Goal: Task Accomplishment & Management: Use online tool/utility

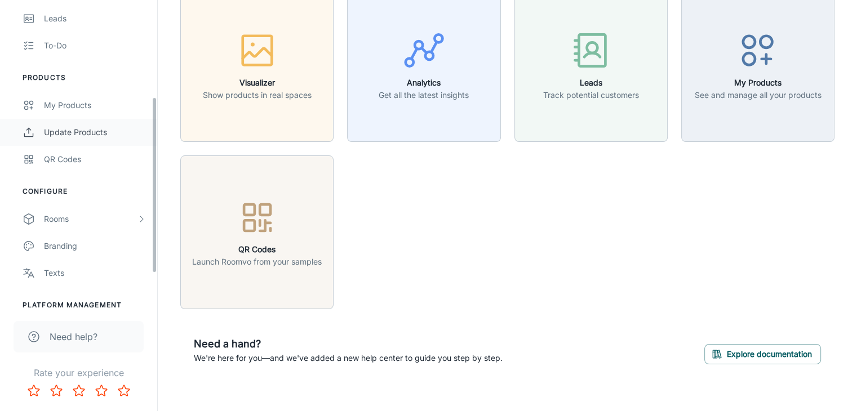
scroll to position [169, 0]
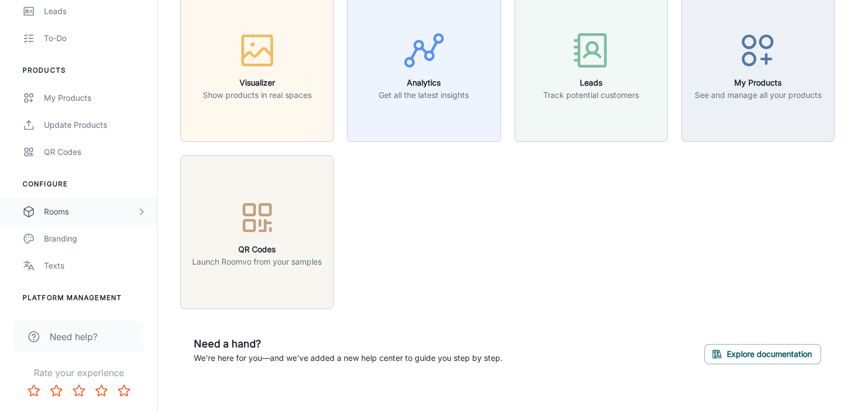
click at [63, 212] on div "Rooms" at bounding box center [90, 212] width 93 height 12
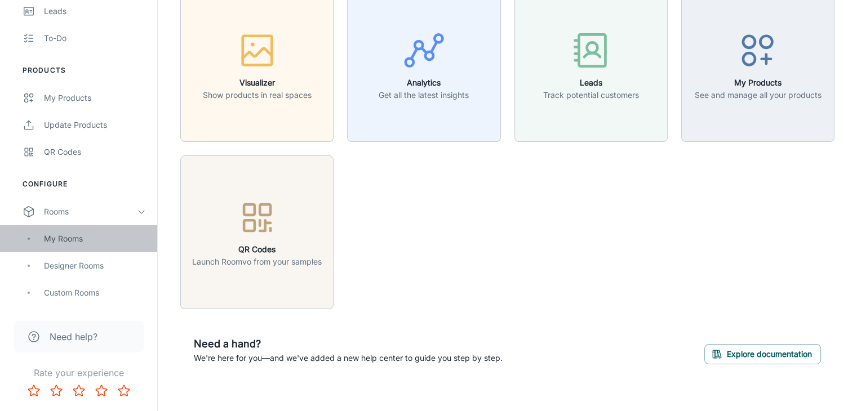
click at [68, 238] on div "My Rooms" at bounding box center [95, 239] width 102 height 12
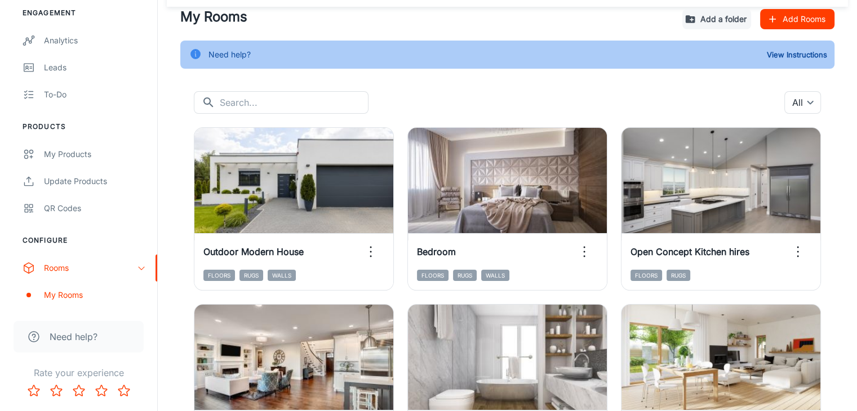
scroll to position [56, 0]
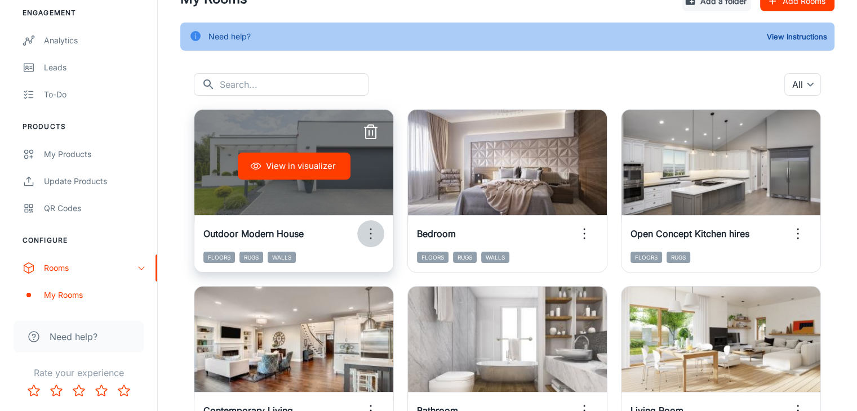
click at [362, 238] on icon "button" at bounding box center [371, 234] width 18 height 18
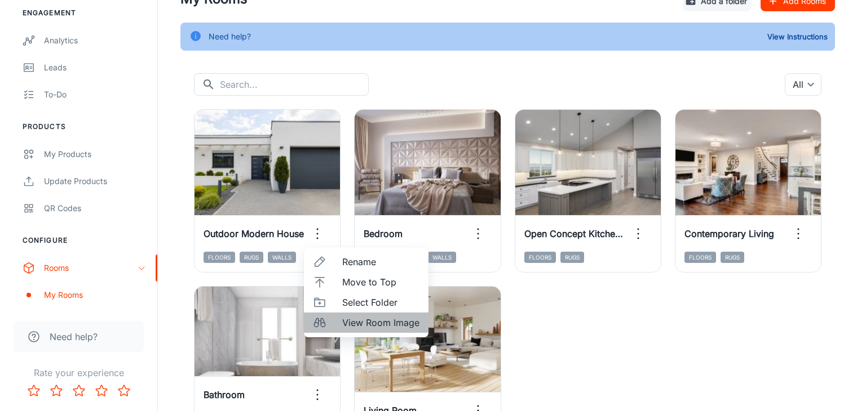
click at [370, 317] on span "View Room Image" at bounding box center [380, 323] width 77 height 14
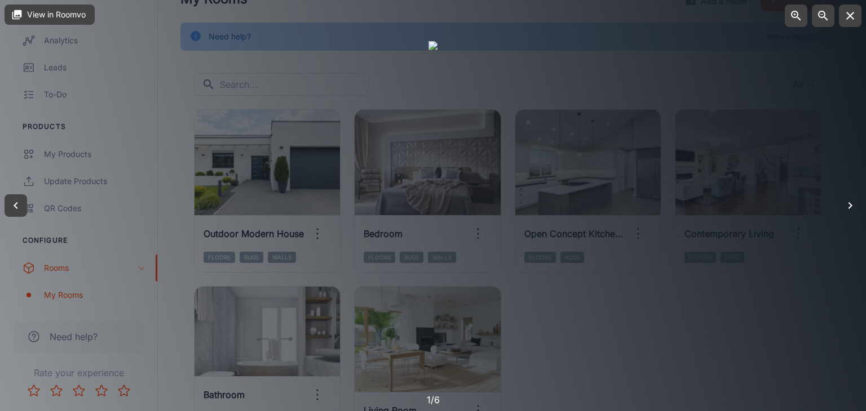
click at [854, 210] on icon "button" at bounding box center [850, 206] width 14 height 14
click at [845, 203] on icon "button" at bounding box center [850, 206] width 14 height 14
click at [19, 207] on icon "button" at bounding box center [16, 206] width 14 height 14
click at [854, 205] on icon "button" at bounding box center [850, 206] width 14 height 14
click at [845, 207] on icon "button" at bounding box center [850, 206] width 14 height 14
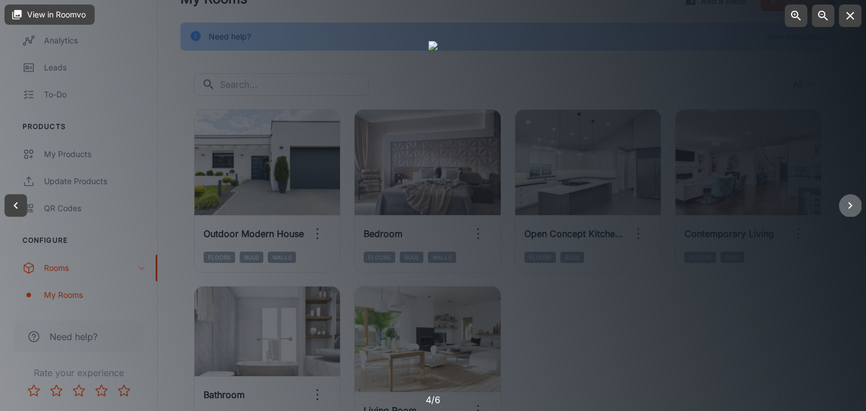
click at [852, 210] on icon "button" at bounding box center [850, 206] width 14 height 14
click at [849, 203] on icon "button" at bounding box center [850, 205] width 4 height 7
click at [854, 16] on icon "button" at bounding box center [850, 16] width 14 height 14
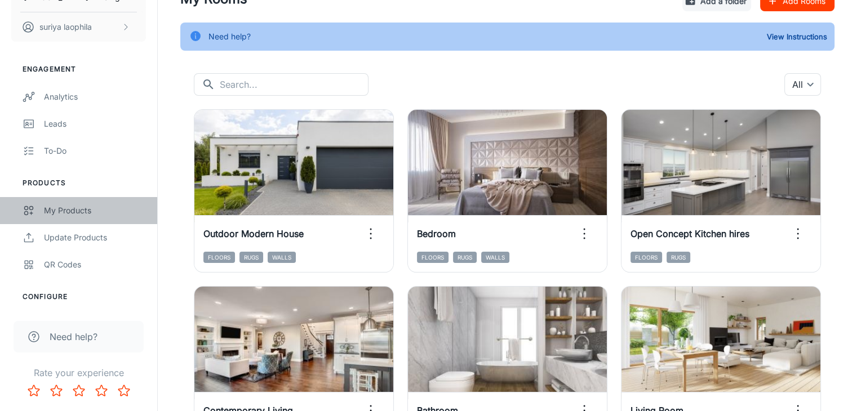
click at [54, 211] on div "My Products" at bounding box center [95, 211] width 102 height 12
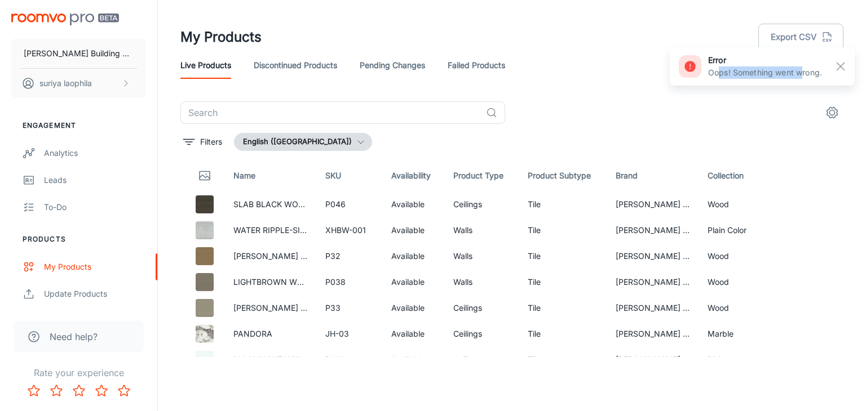
drag, startPoint x: 720, startPoint y: 77, endPoint x: 829, endPoint y: 67, distance: 109.2
click at [805, 76] on p "Oops! Something went wrong." at bounding box center [765, 72] width 114 height 12
click at [841, 66] on line "button" at bounding box center [840, 67] width 8 height 8
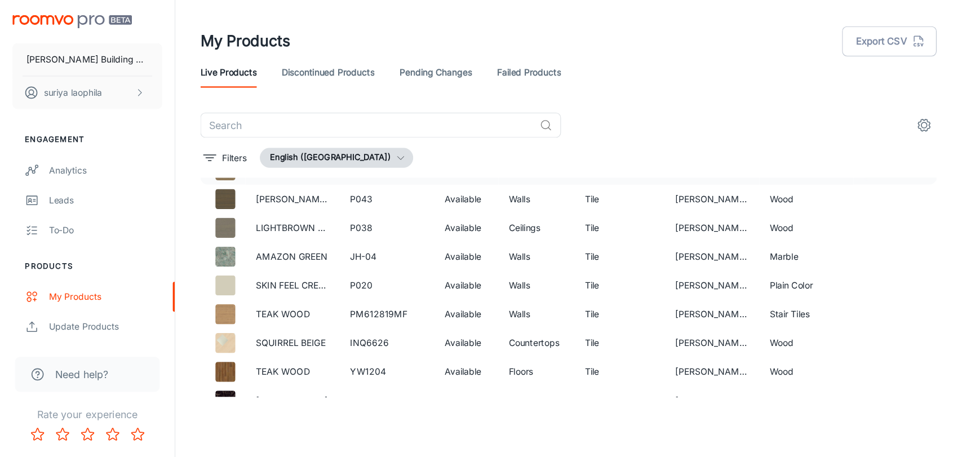
scroll to position [907, 0]
click at [797, 308] on icon "See in Visualizer" at bounding box center [801, 308] width 14 height 14
click at [795, 308] on icon "See in Visualizer" at bounding box center [801, 308] width 14 height 14
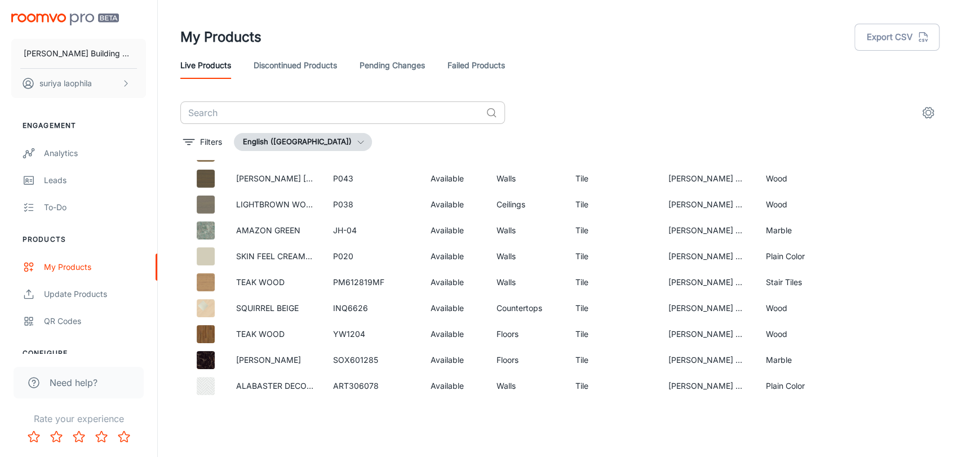
click at [241, 107] on input "text" at bounding box center [330, 112] width 301 height 23
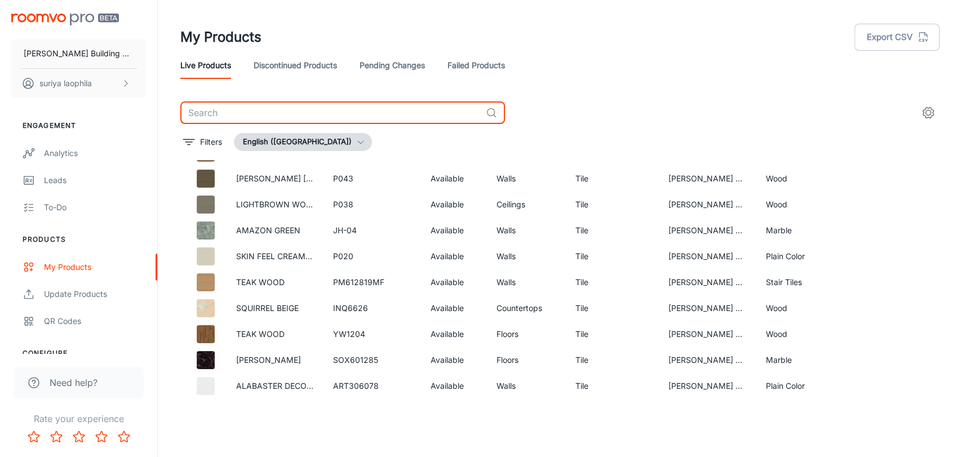
paste input "O - 611206"
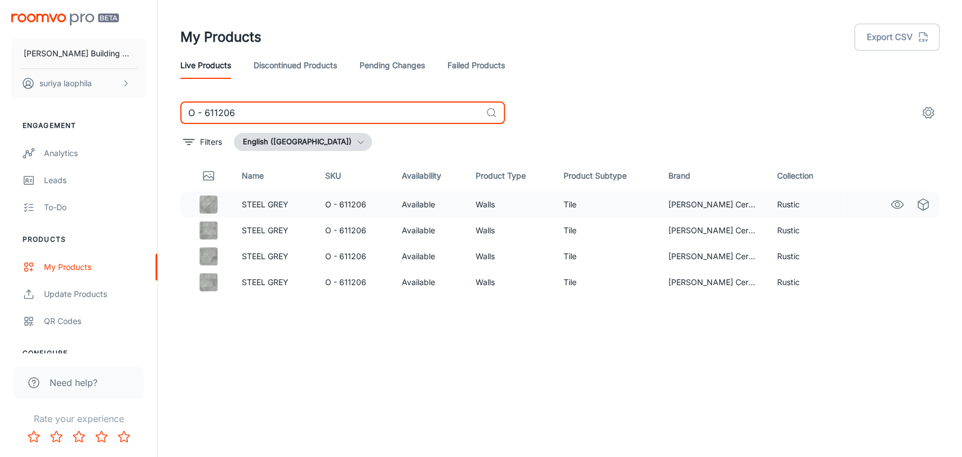
type input "O - 611206"
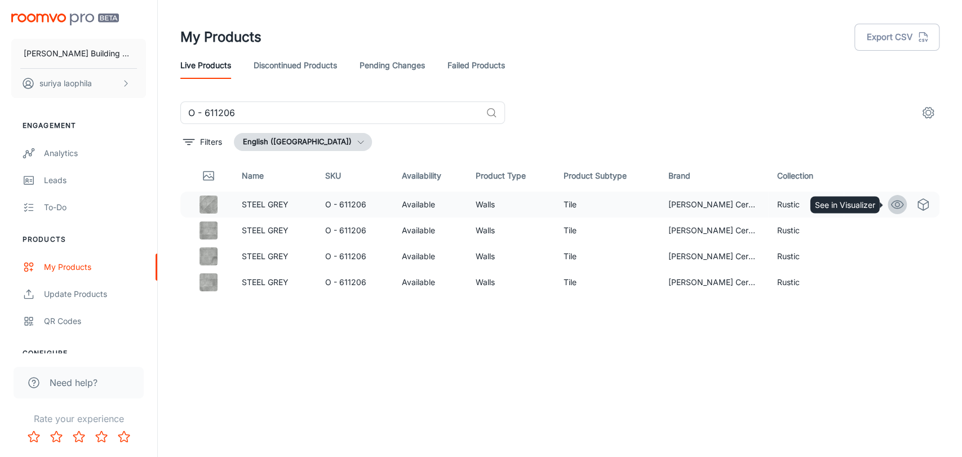
click at [857, 206] on circle "See in Visualizer" at bounding box center [897, 204] width 5 height 5
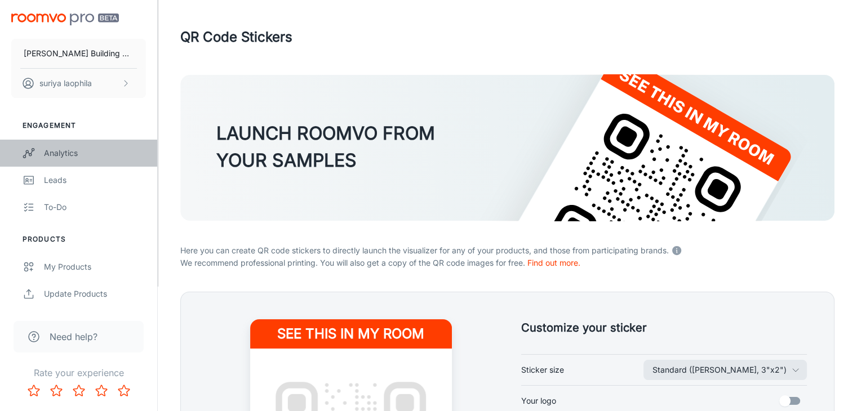
click at [60, 143] on link "Analytics" at bounding box center [78, 153] width 157 height 27
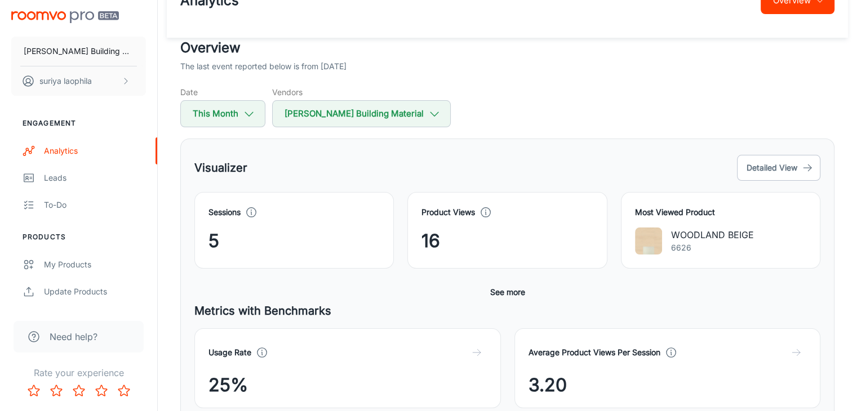
scroll to position [56, 0]
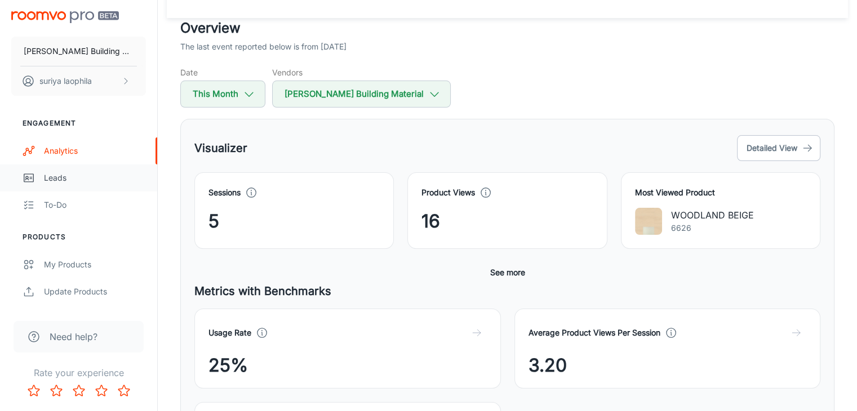
click at [45, 183] on div "Leads" at bounding box center [95, 178] width 102 height 12
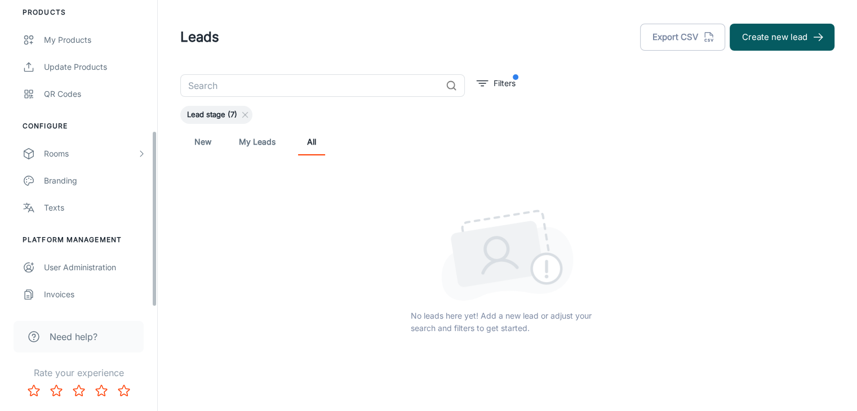
scroll to position [228, 0]
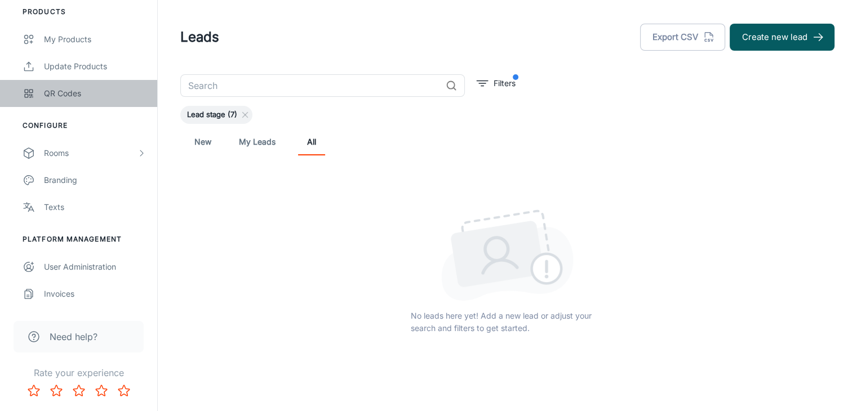
click at [77, 93] on div "QR Codes" at bounding box center [95, 93] width 102 height 12
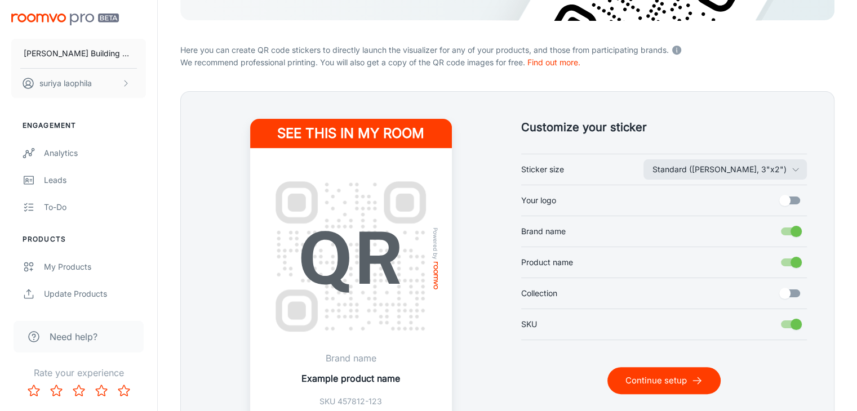
scroll to position [225, 0]
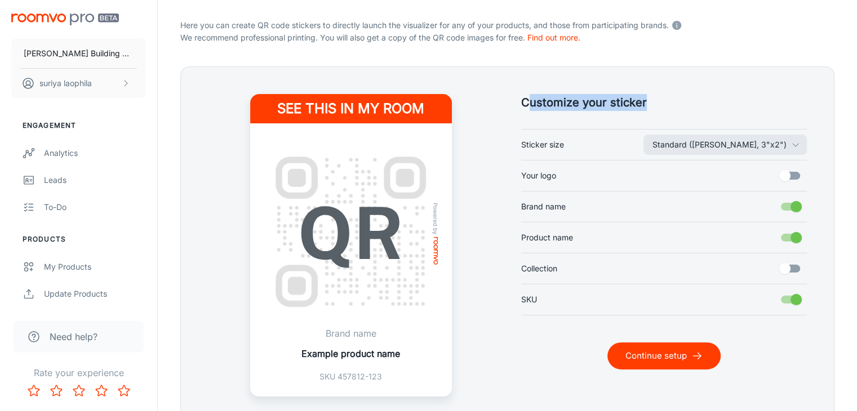
drag, startPoint x: 531, startPoint y: 101, endPoint x: 693, endPoint y: 83, distance: 162.2
click at [693, 83] on div "Customize your sticker Standard ([PERSON_NAME], 3"x2") Sticker size Your logo B…" at bounding box center [650, 232] width 313 height 330
click at [613, 102] on h5 "Customize your sticker" at bounding box center [664, 102] width 286 height 17
click at [570, 106] on h5 "Customize your sticker" at bounding box center [664, 102] width 286 height 17
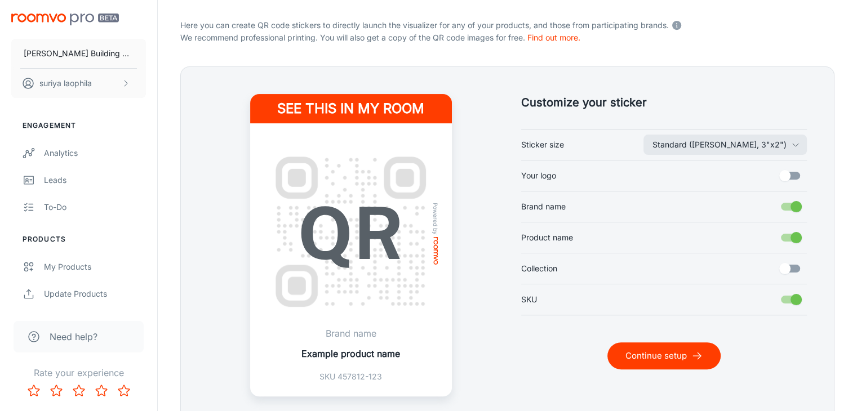
click at [650, 103] on h5 "Customize your sticker" at bounding box center [664, 102] width 286 height 17
click at [742, 145] on button "Standard ([PERSON_NAME], 3"x2")" at bounding box center [725, 145] width 163 height 20
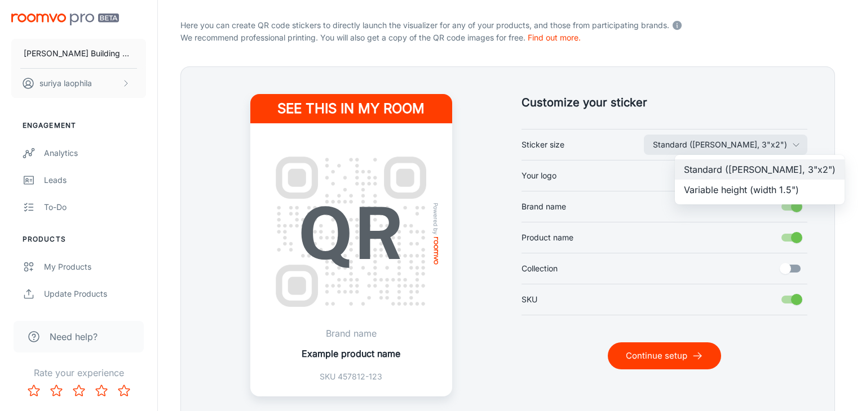
drag, startPoint x: 743, startPoint y: 190, endPoint x: 734, endPoint y: 152, distance: 39.0
click at [743, 190] on li "Variable height (width 1.5")" at bounding box center [759, 190] width 170 height 20
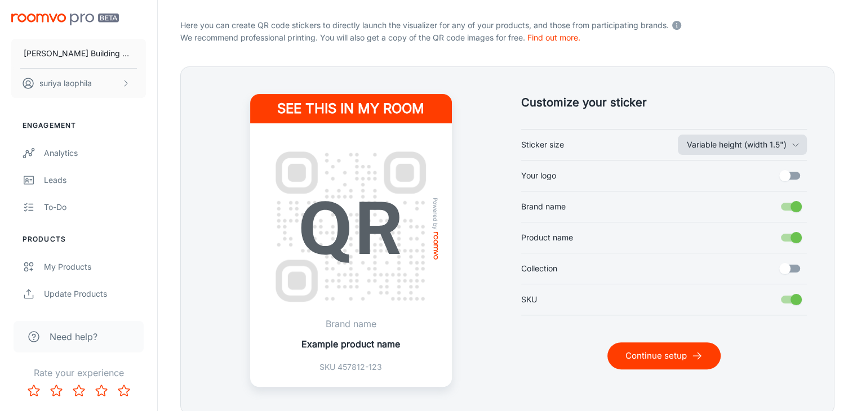
click at [733, 147] on button "Variable height (width 1.5")" at bounding box center [742, 145] width 129 height 20
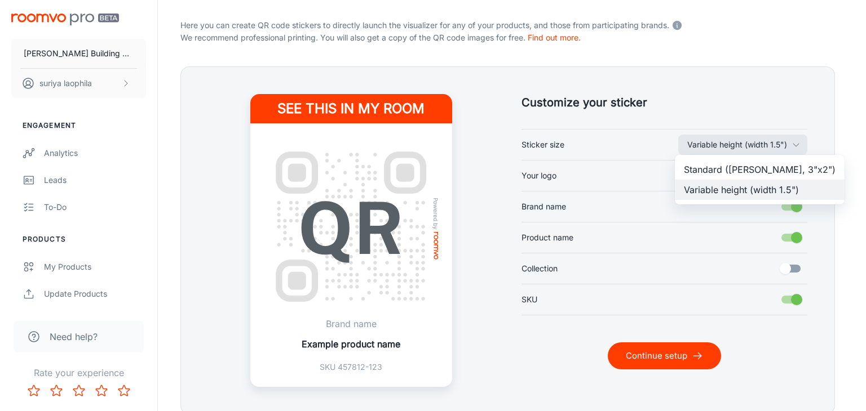
click at [725, 106] on div at bounding box center [433, 205] width 866 height 411
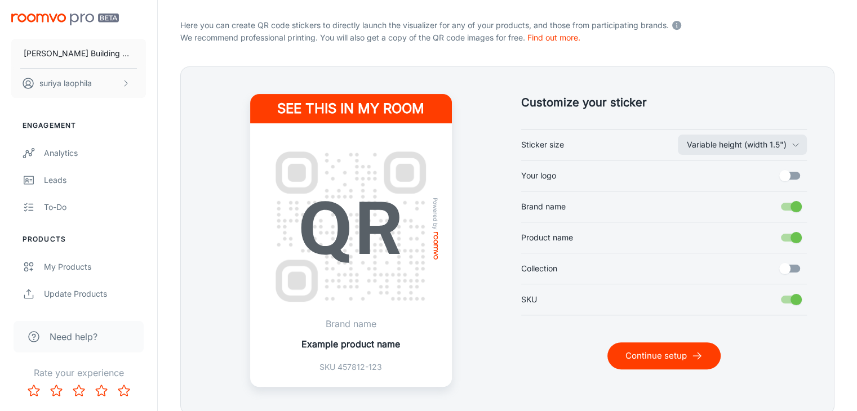
click at [789, 175] on input "Your logo" at bounding box center [785, 175] width 64 height 21
checkbox input "true"
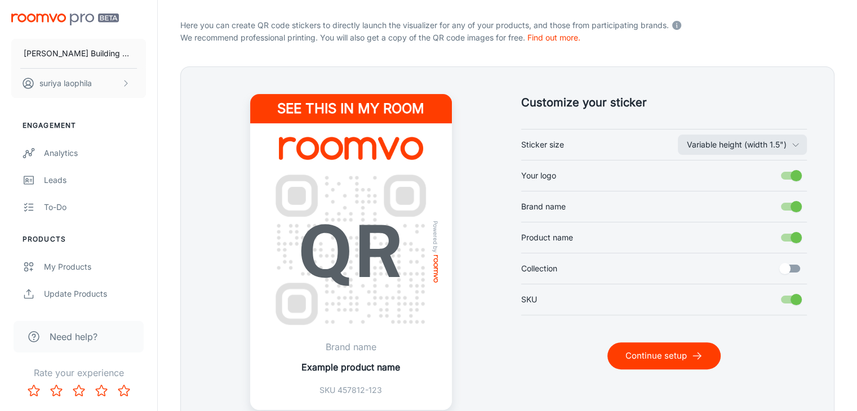
click at [796, 200] on input "Brand name" at bounding box center [796, 206] width 64 height 21
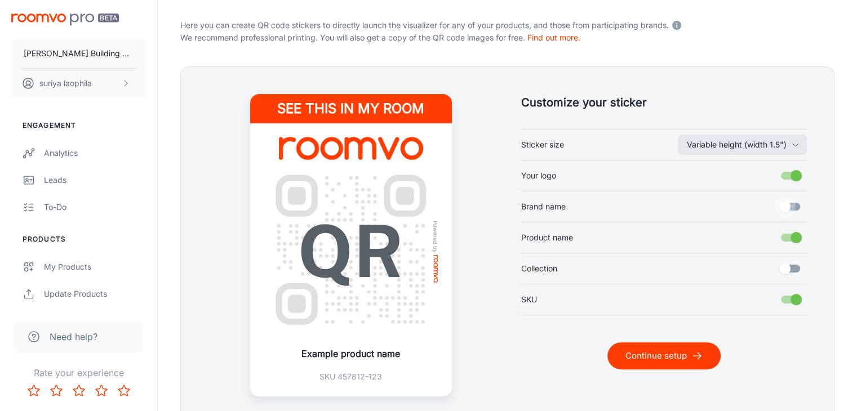
click at [794, 205] on input "Brand name" at bounding box center [785, 206] width 64 height 21
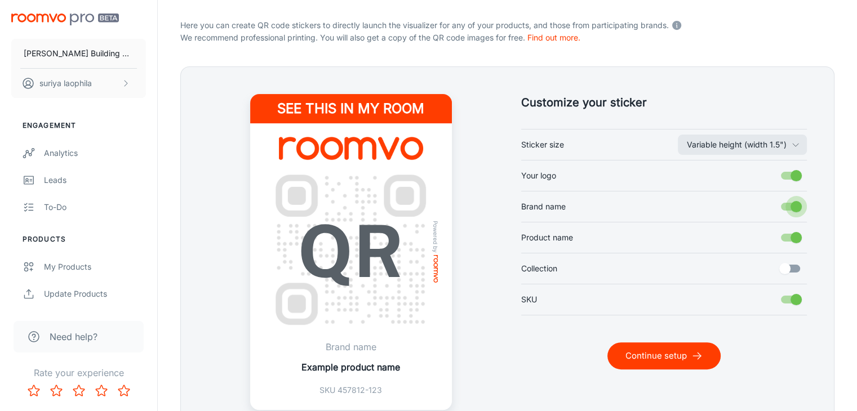
click at [794, 205] on input "Brand name" at bounding box center [796, 206] width 64 height 21
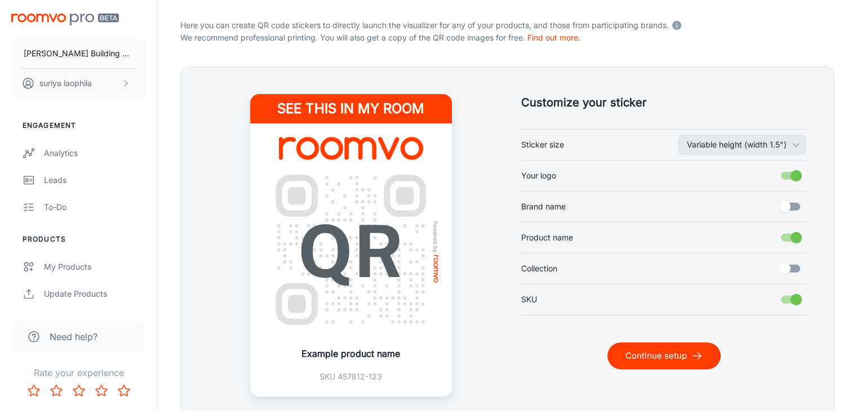
drag, startPoint x: 794, startPoint y: 240, endPoint x: 811, endPoint y: 273, distance: 37.1
click at [811, 273] on div "Customize your sticker Variable height (width 1.5") Sticker size Your logo Bran…" at bounding box center [507, 245] width 654 height 358
click at [794, 211] on input "Brand name" at bounding box center [785, 206] width 64 height 21
checkbox input "true"
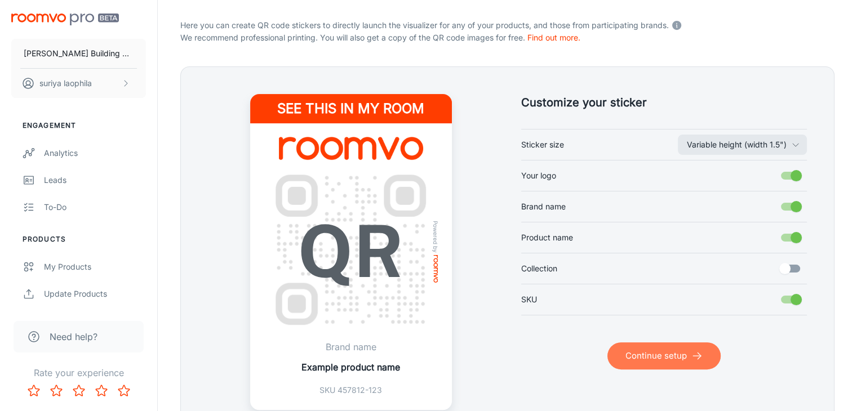
click at [651, 356] on button "Continue setup" at bounding box center [663, 356] width 113 height 27
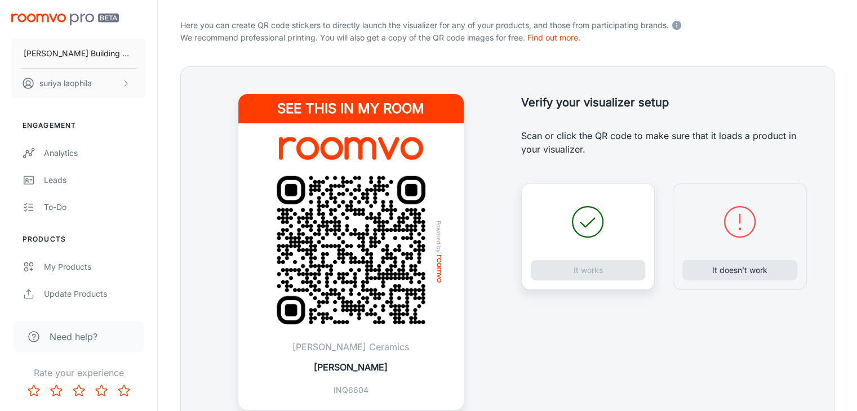
scroll to position [282, 0]
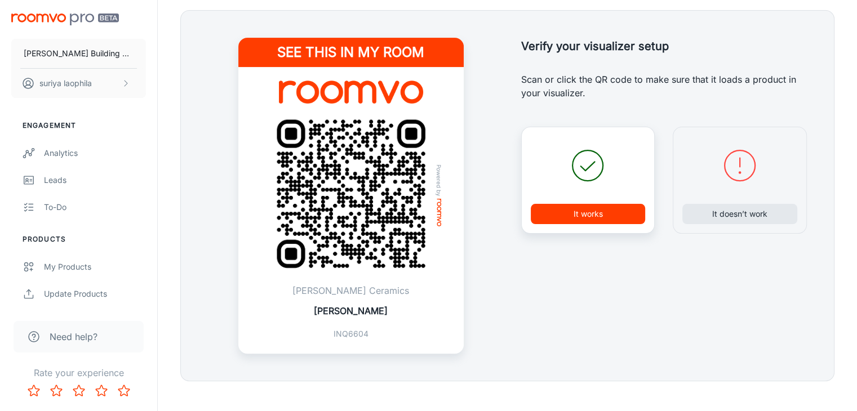
click at [330, 180] on img at bounding box center [351, 194] width 180 height 180
click at [340, 174] on img at bounding box center [351, 194] width 180 height 180
click at [623, 219] on button "It works" at bounding box center [588, 214] width 115 height 20
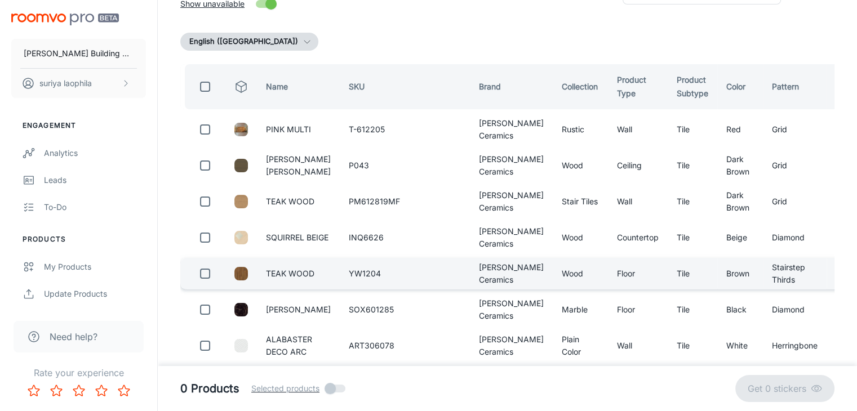
scroll to position [0, 0]
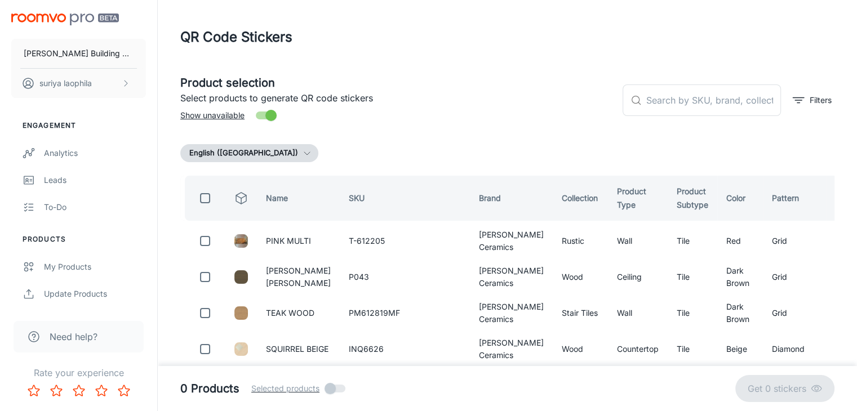
drag, startPoint x: 206, startPoint y: 194, endPoint x: 209, endPoint y: 202, distance: 8.1
click at [205, 194] on input "checkbox" at bounding box center [205, 198] width 23 height 23
checkbox input "true"
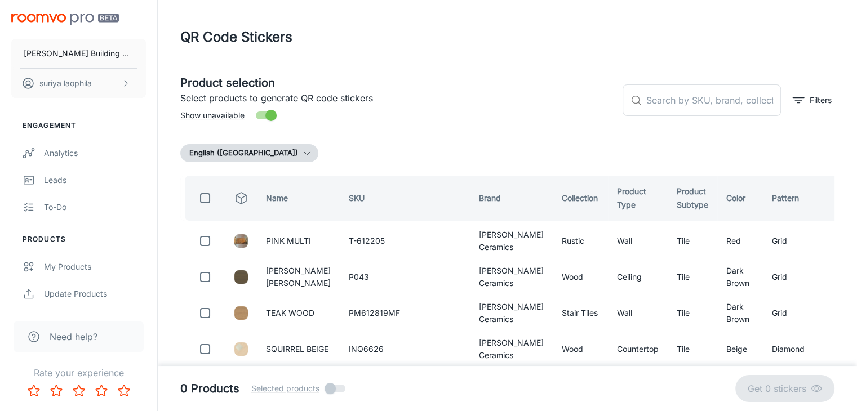
checkbox input "true"
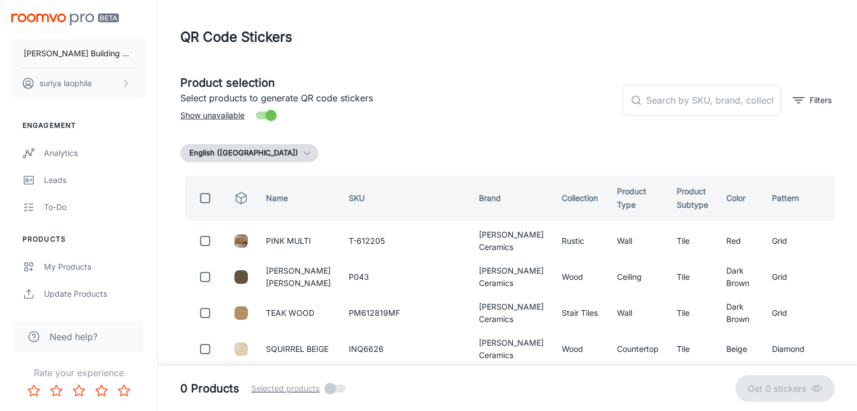
checkbox input "true"
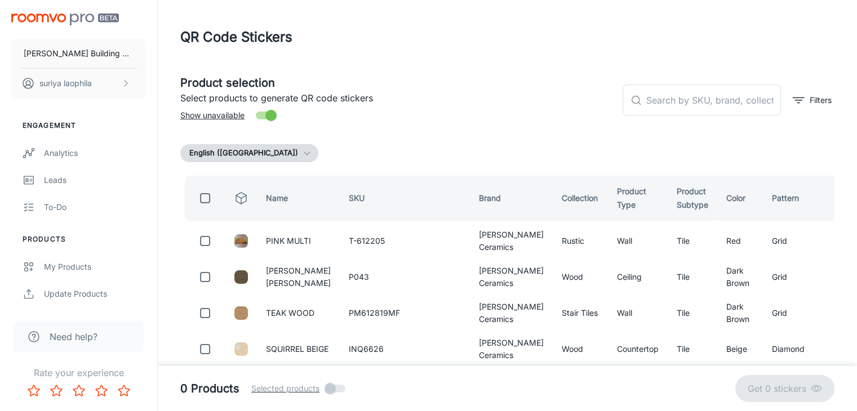
checkbox input "true"
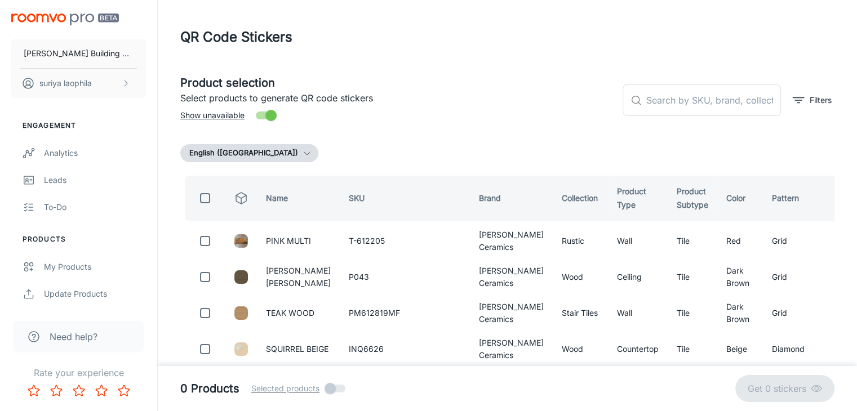
checkbox input "true"
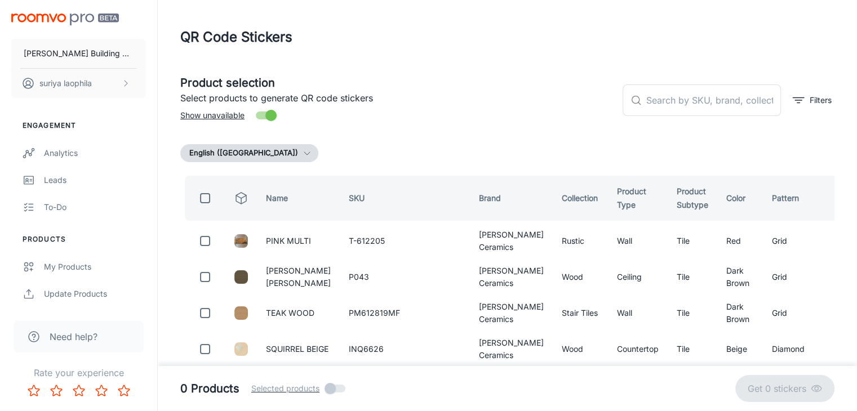
checkbox input "true"
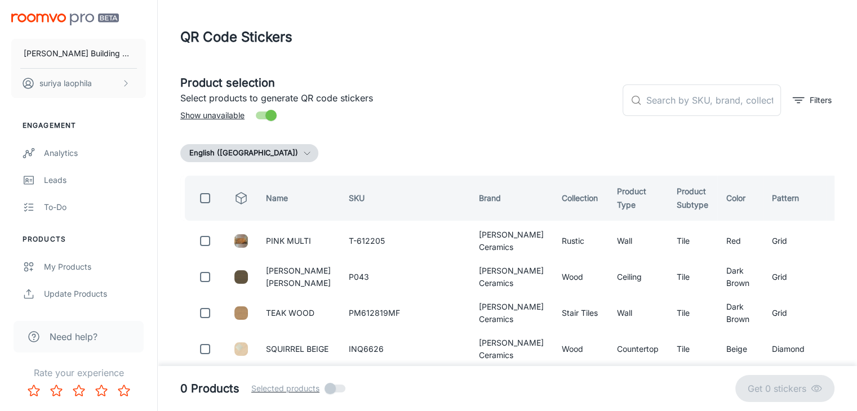
checkbox input "true"
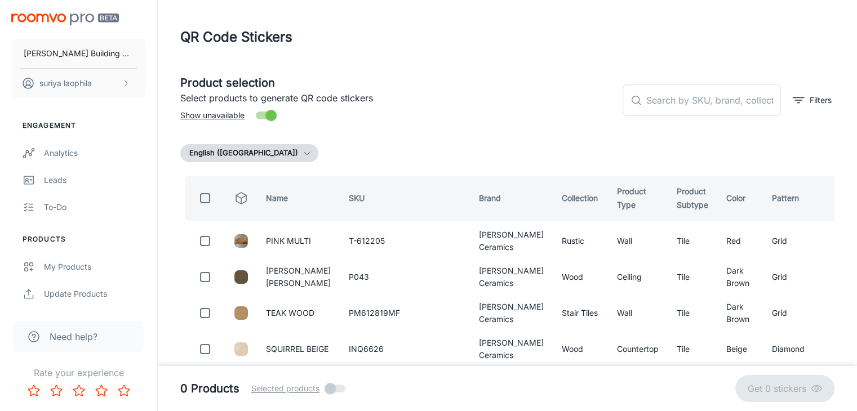
checkbox input "true"
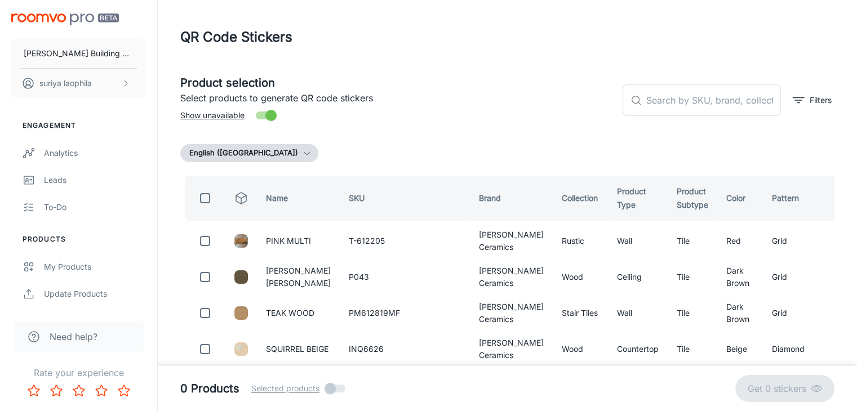
checkbox input "true"
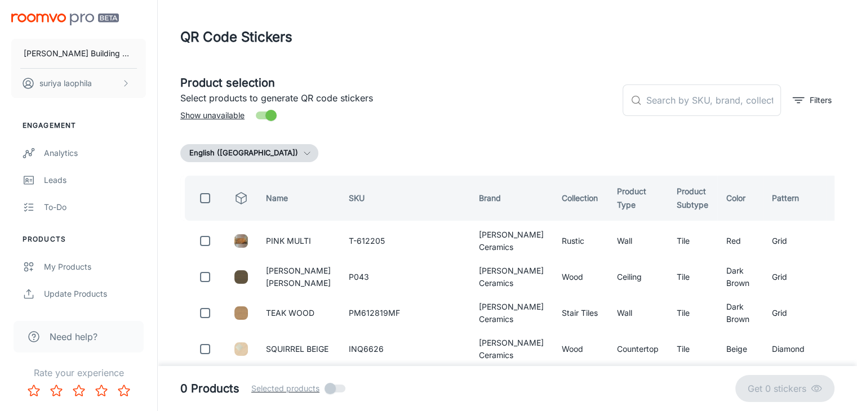
checkbox input "true"
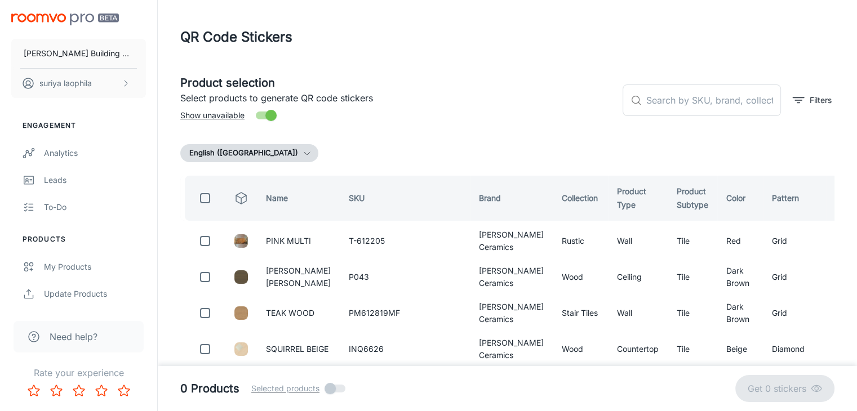
checkbox input "true"
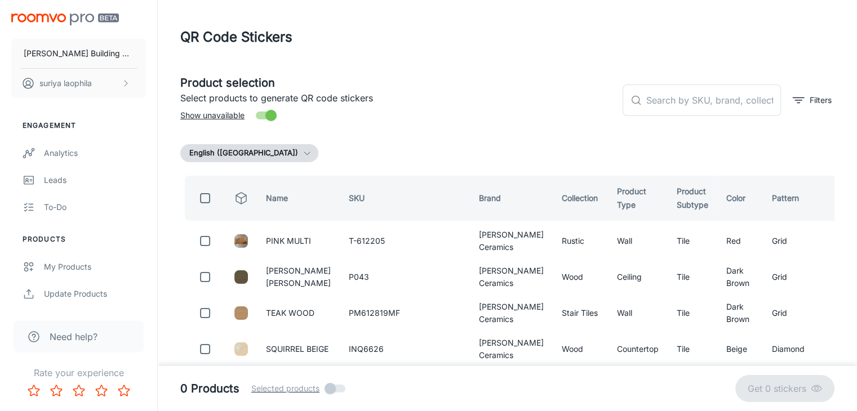
checkbox input "true"
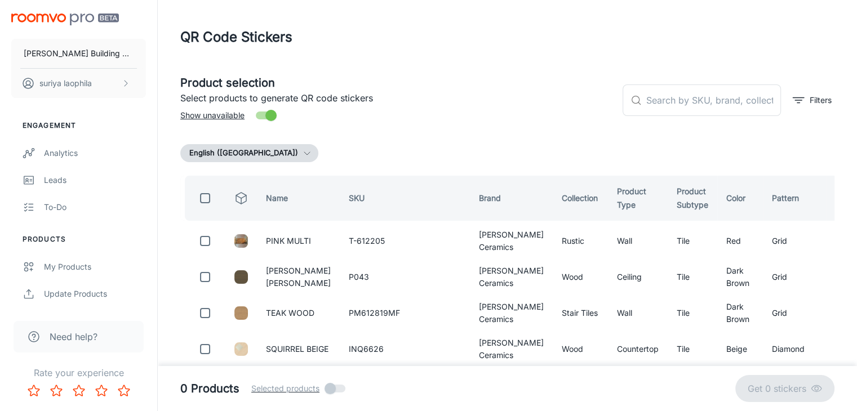
checkbox input "true"
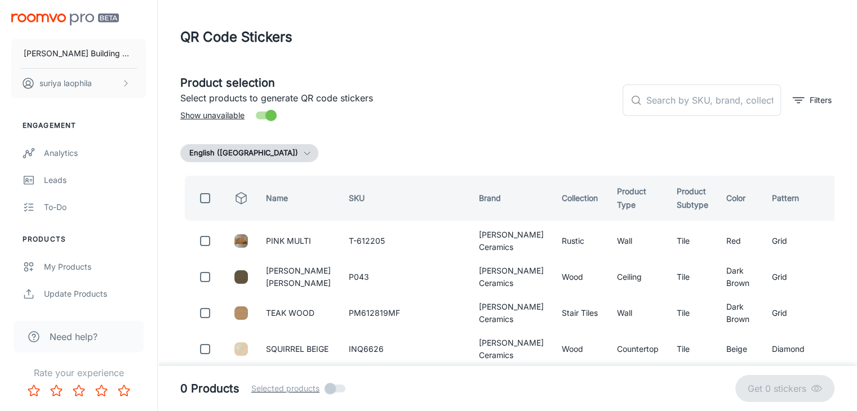
checkbox input "true"
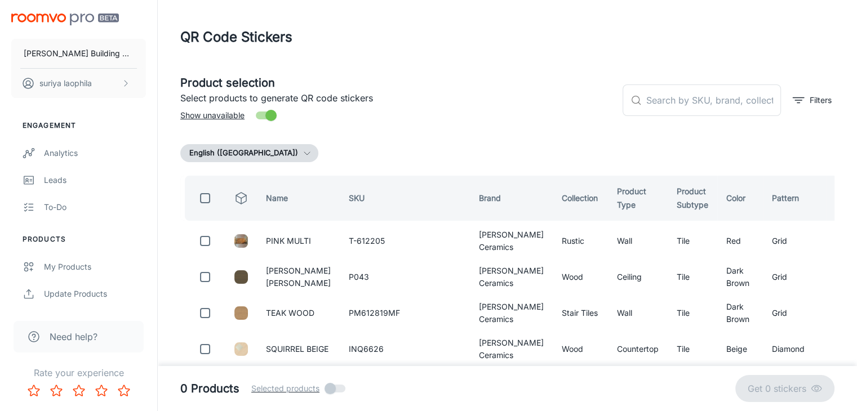
checkbox input "true"
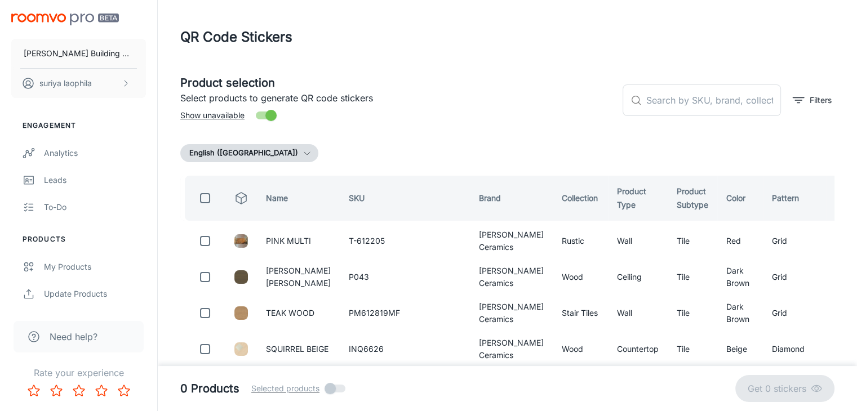
checkbox input "true"
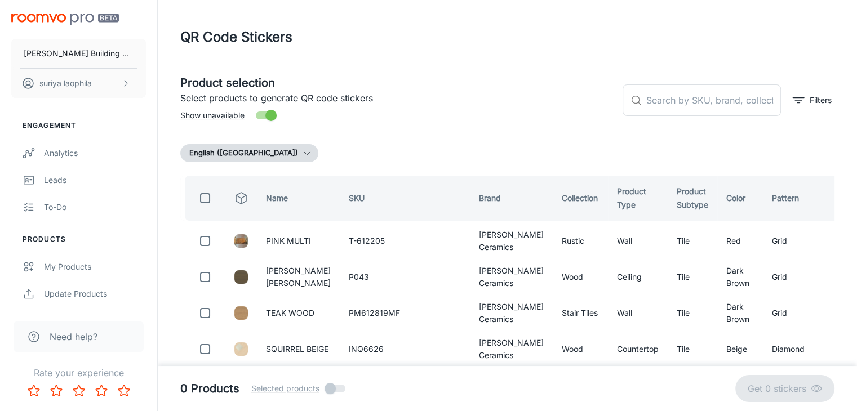
checkbox input "true"
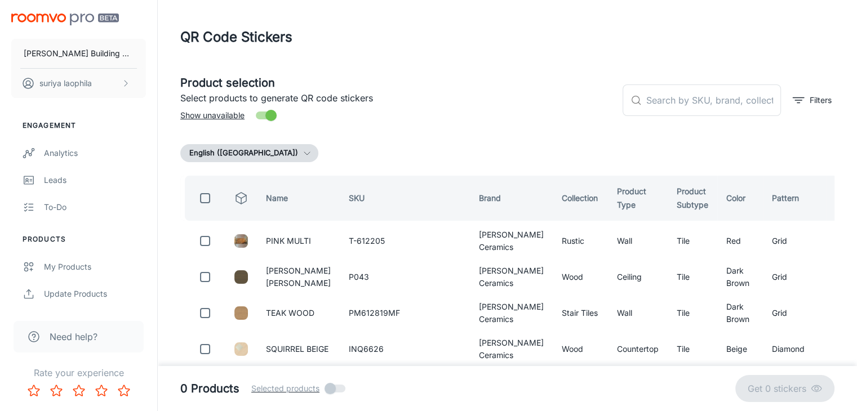
checkbox input "true"
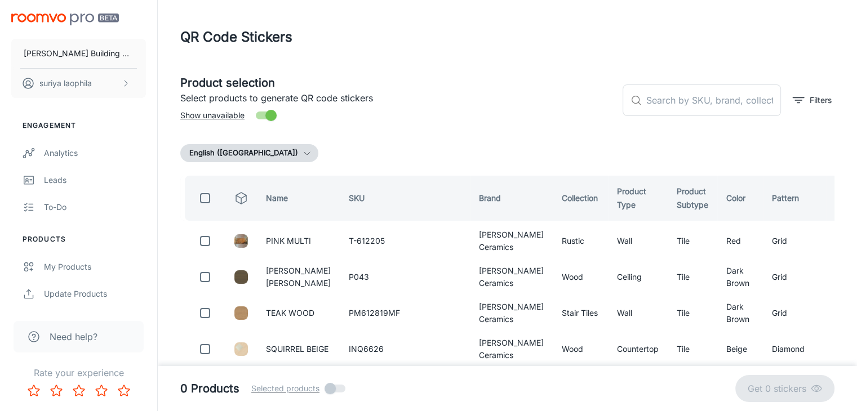
checkbox input "true"
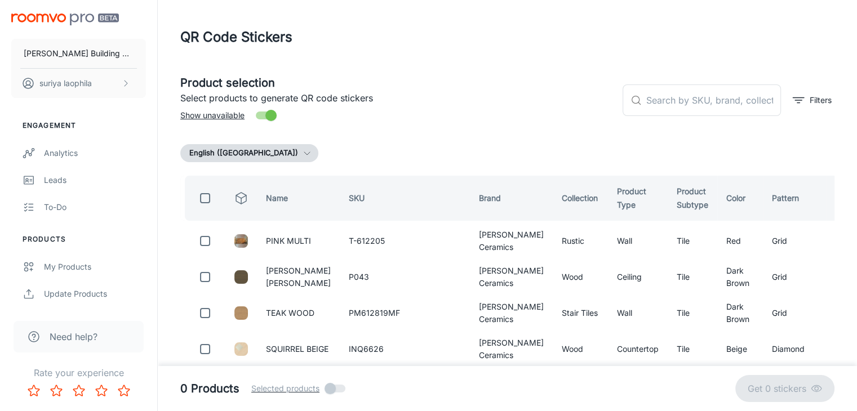
checkbox input "true"
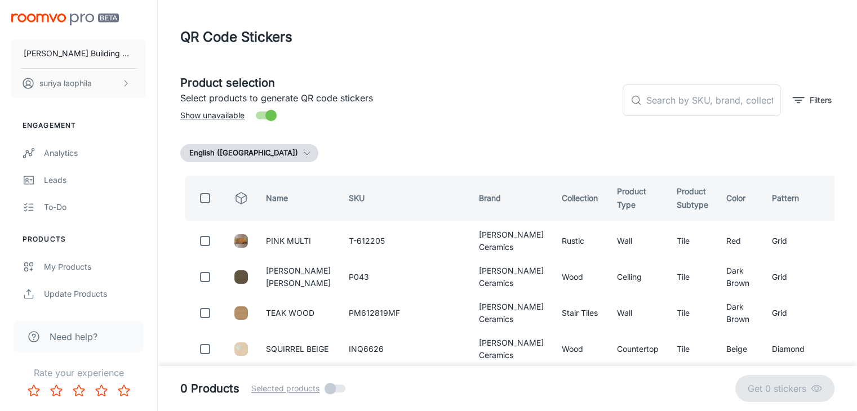
checkbox input "true"
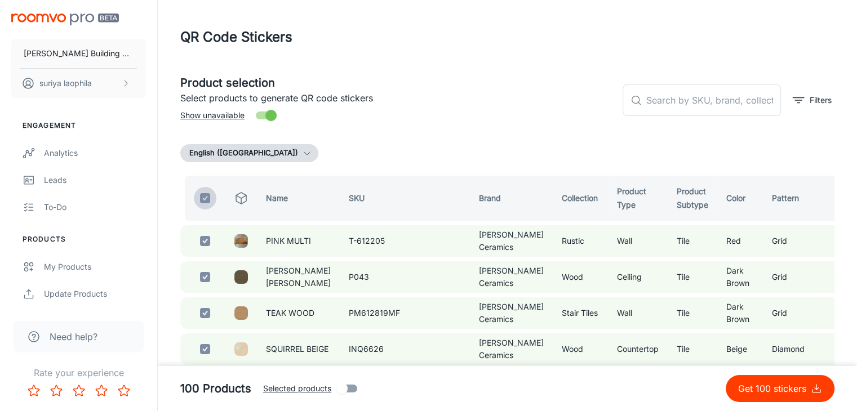
drag, startPoint x: 206, startPoint y: 198, endPoint x: 396, endPoint y: 144, distance: 197.6
click at [206, 198] on input "checkbox" at bounding box center [205, 198] width 23 height 23
checkbox input "false"
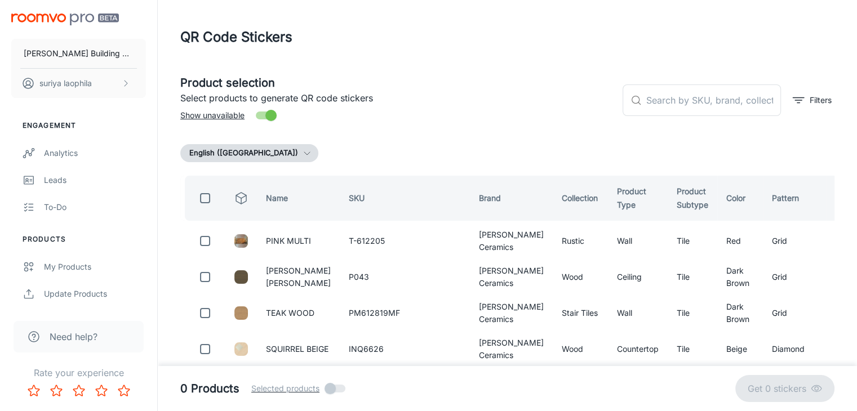
checkbox input "false"
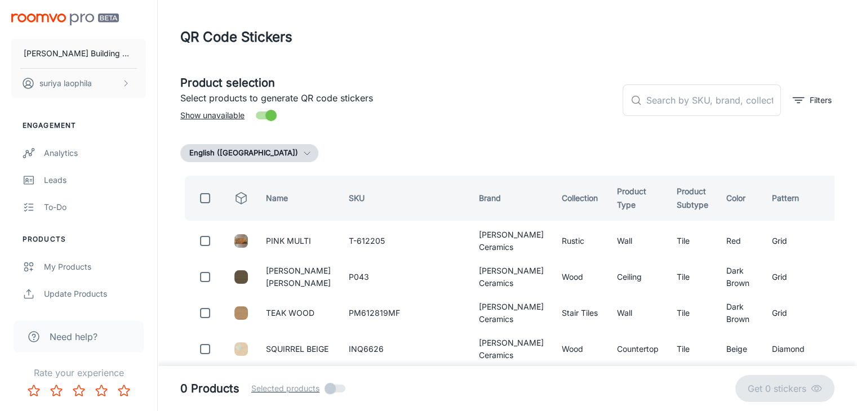
checkbox input "false"
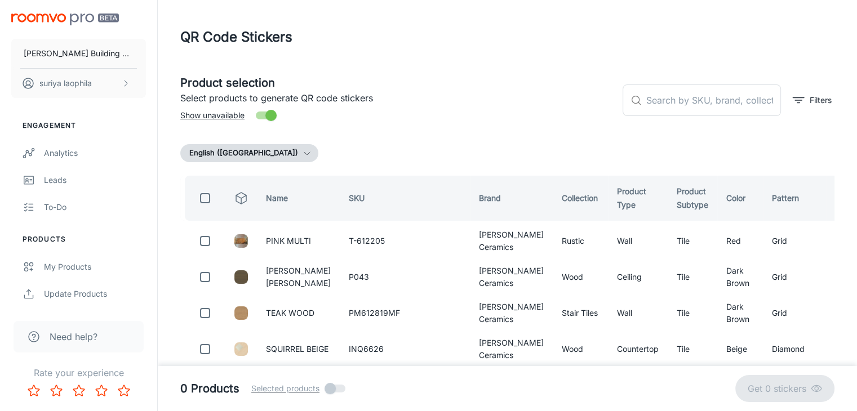
checkbox input "false"
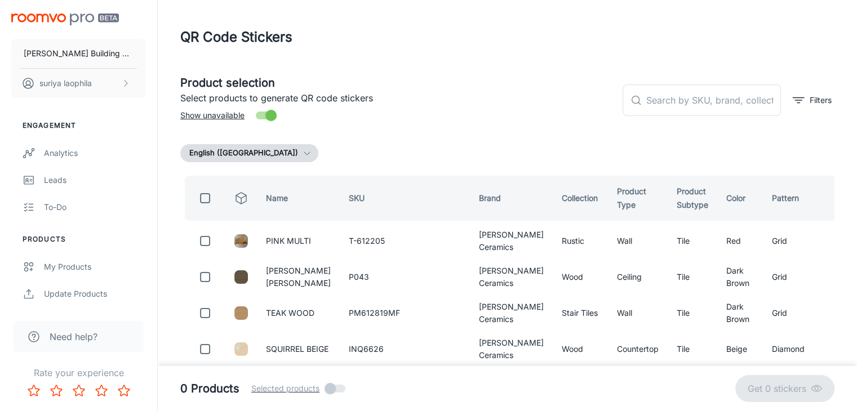
checkbox input "false"
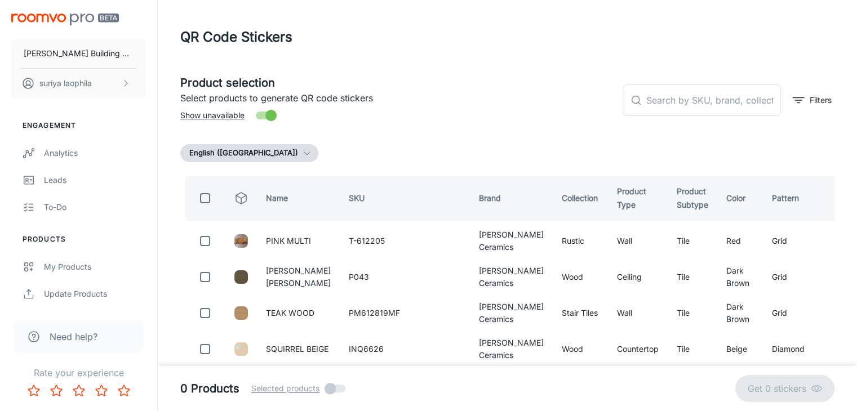
checkbox input "false"
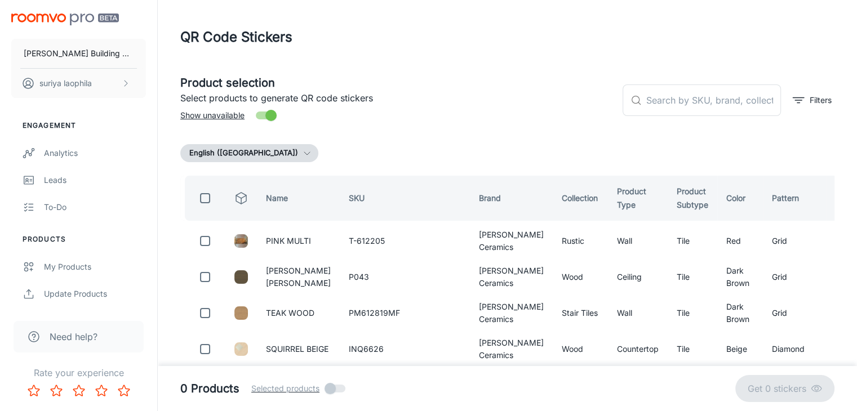
checkbox input "false"
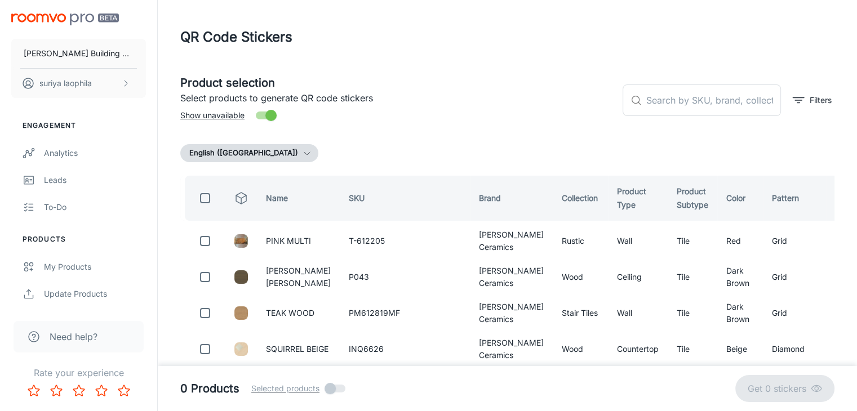
checkbox input "false"
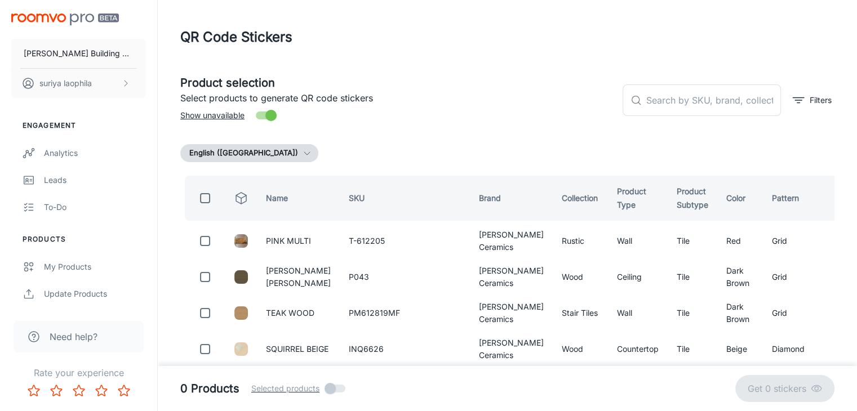
checkbox input "false"
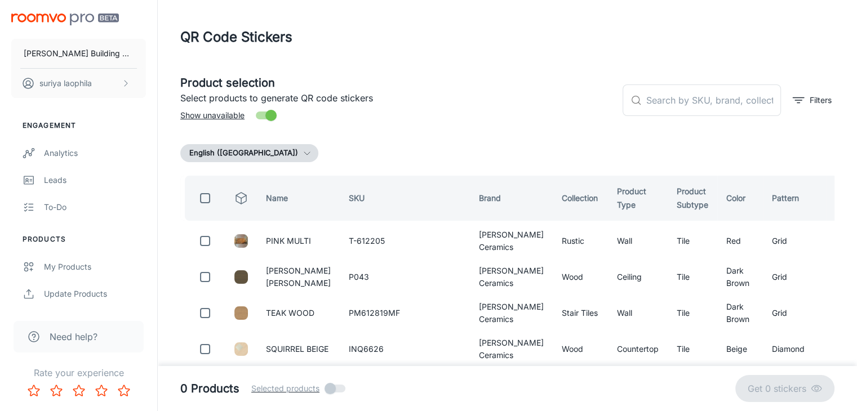
checkbox input "false"
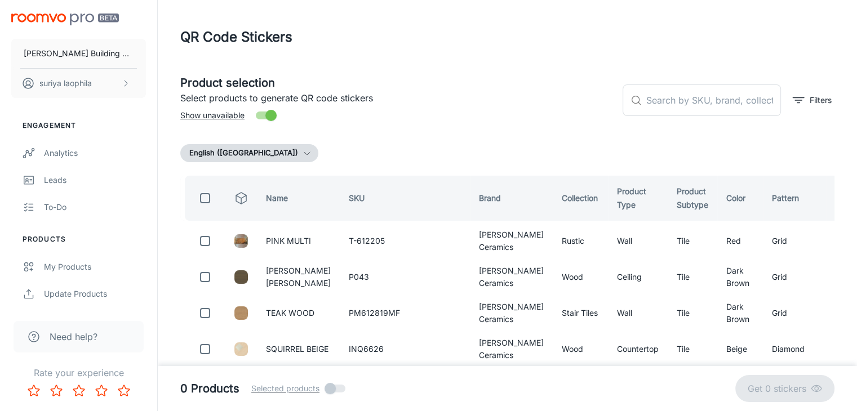
checkbox input "false"
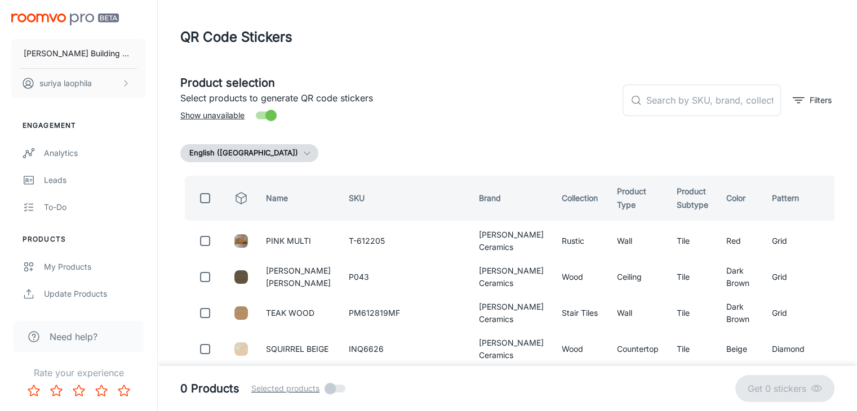
checkbox input "false"
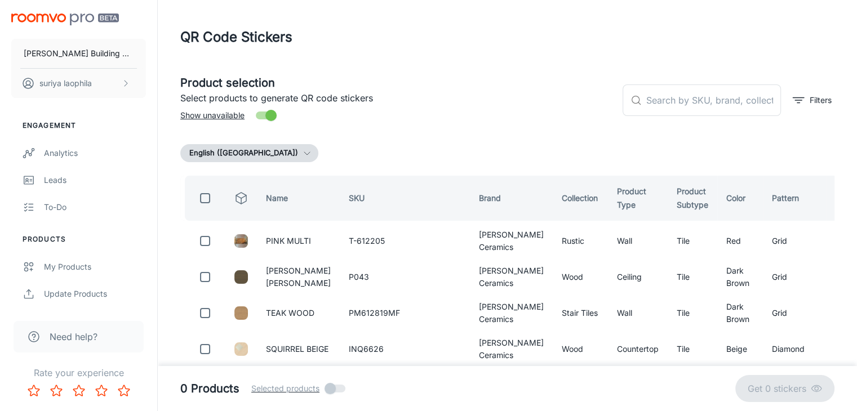
checkbox input "false"
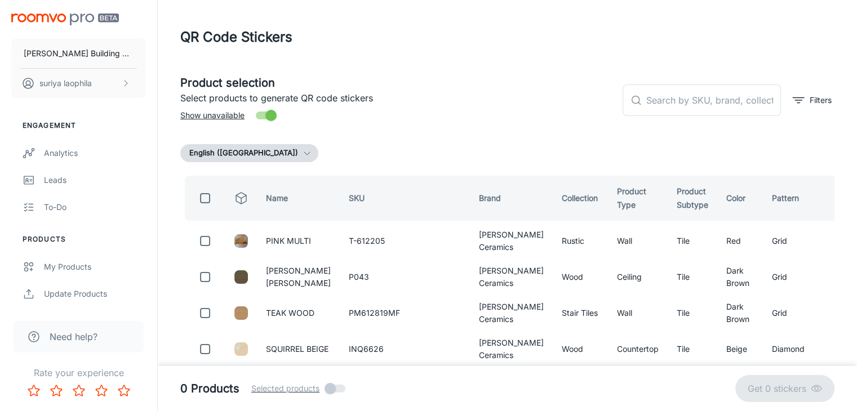
checkbox input "false"
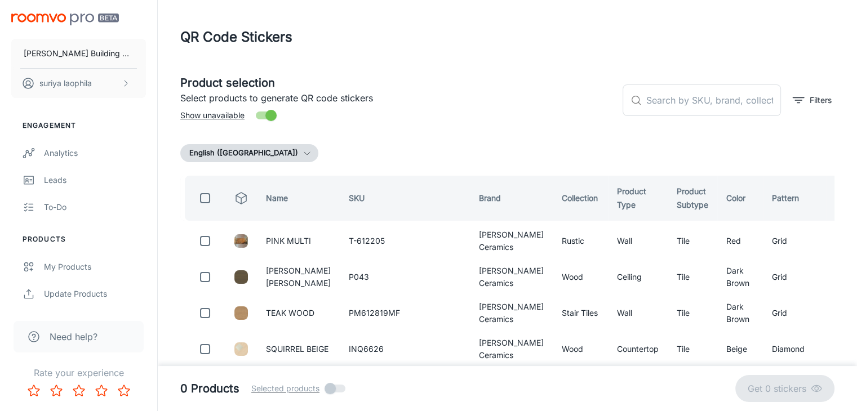
checkbox input "false"
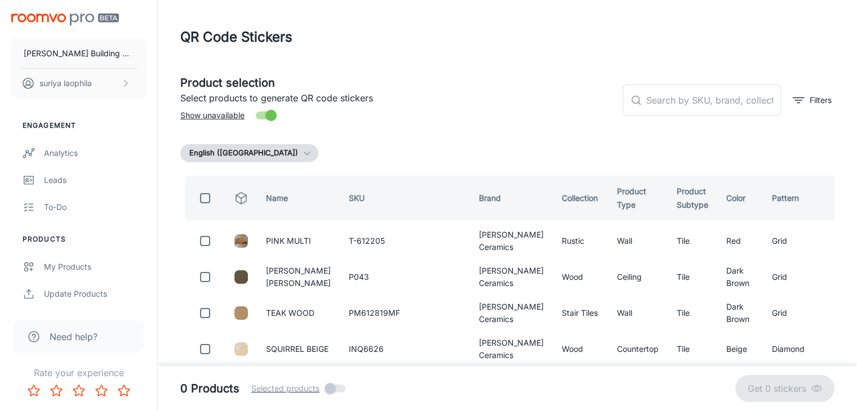
checkbox input "false"
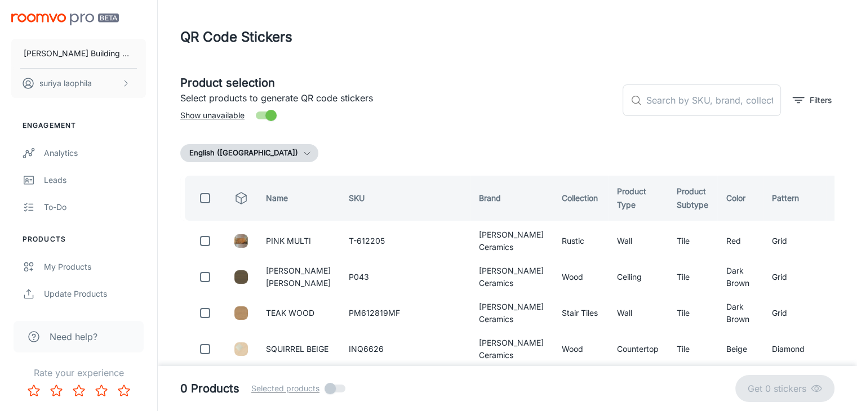
checkbox input "false"
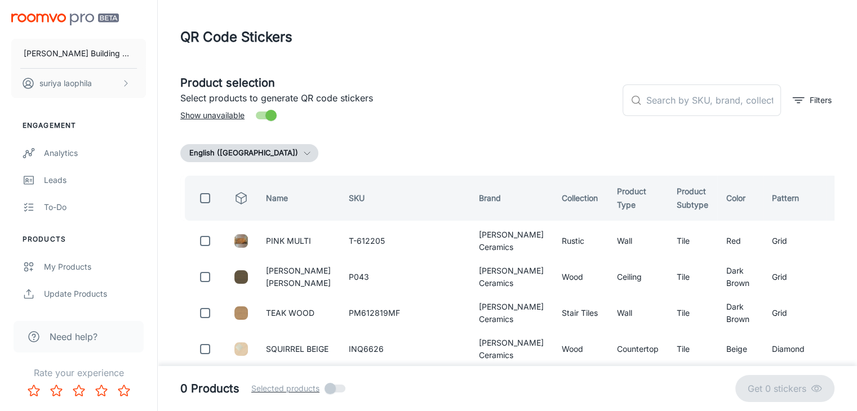
checkbox input "false"
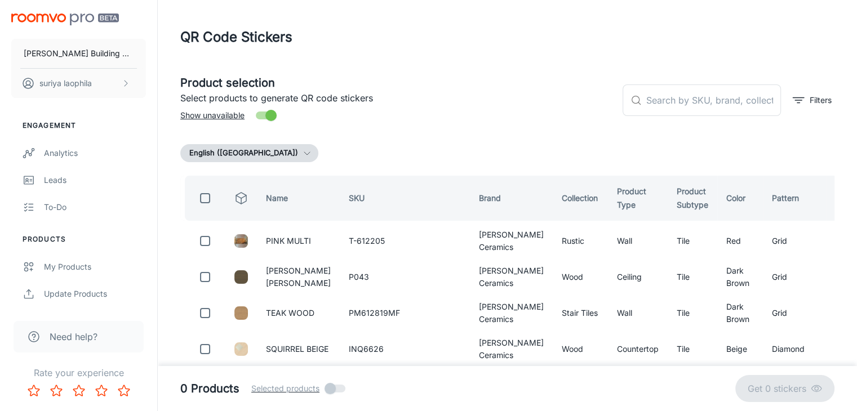
checkbox input "false"
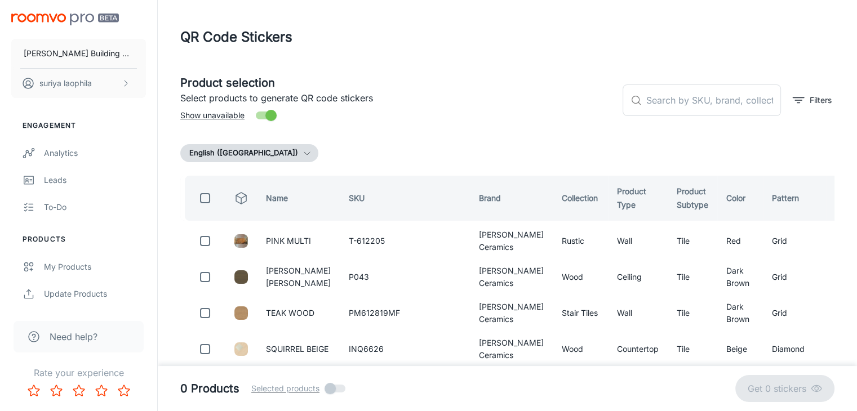
checkbox input "false"
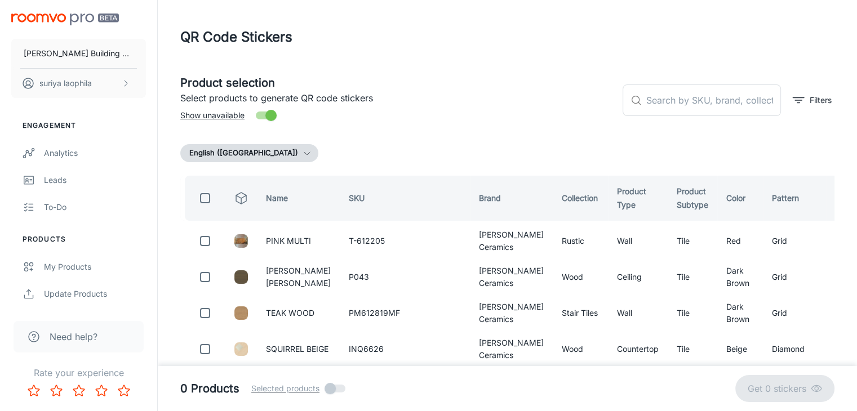
checkbox input "false"
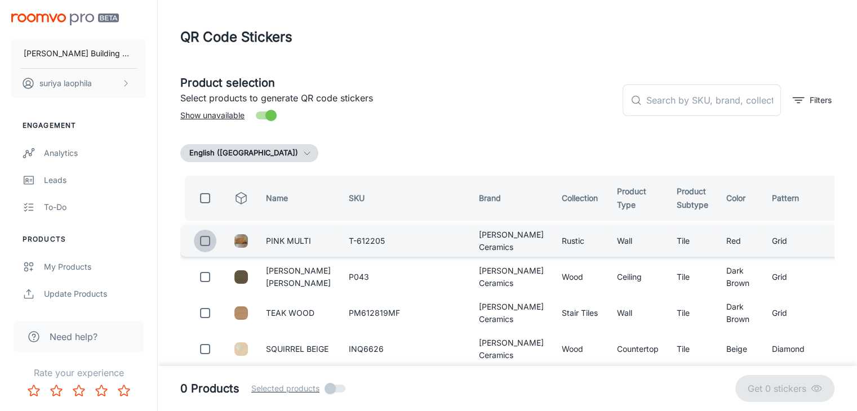
click at [203, 241] on input "checkbox" at bounding box center [205, 241] width 23 height 23
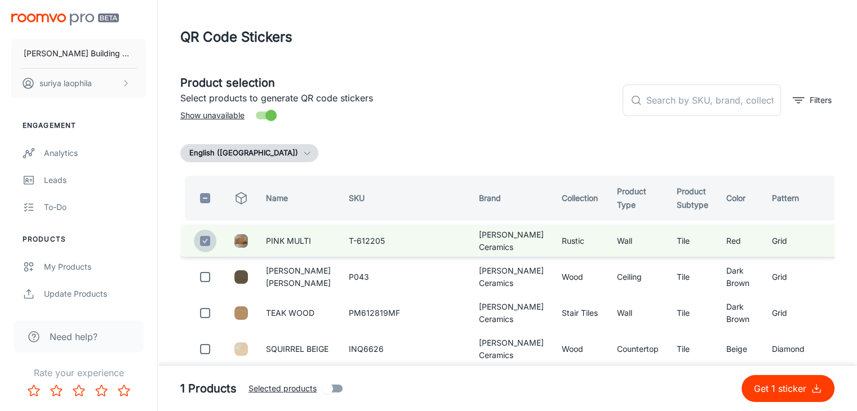
click at [203, 241] on input "checkbox" at bounding box center [205, 241] width 23 height 23
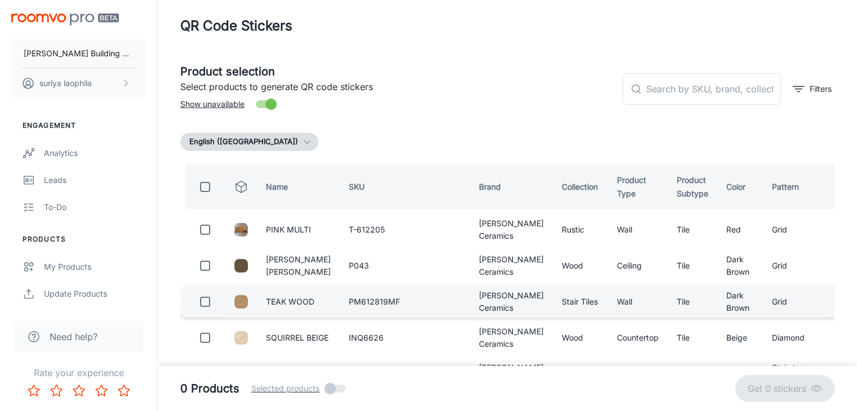
scroll to position [225, 0]
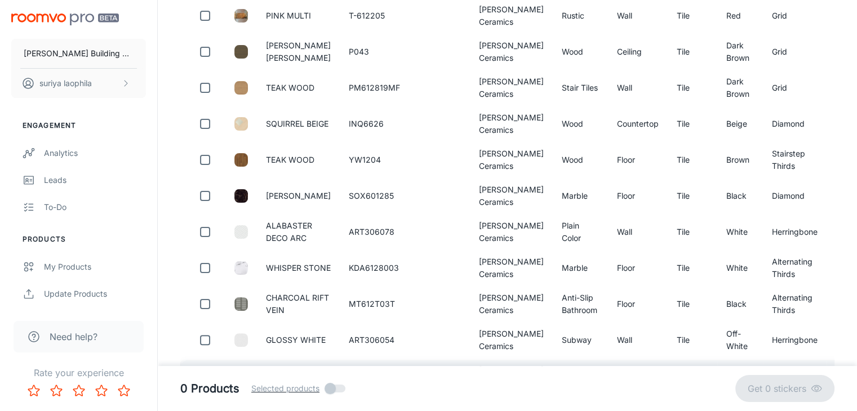
drag, startPoint x: 210, startPoint y: 90, endPoint x: 730, endPoint y: 361, distance: 586.5
click at [210, 90] on input "checkbox" at bounding box center [205, 88] width 23 height 23
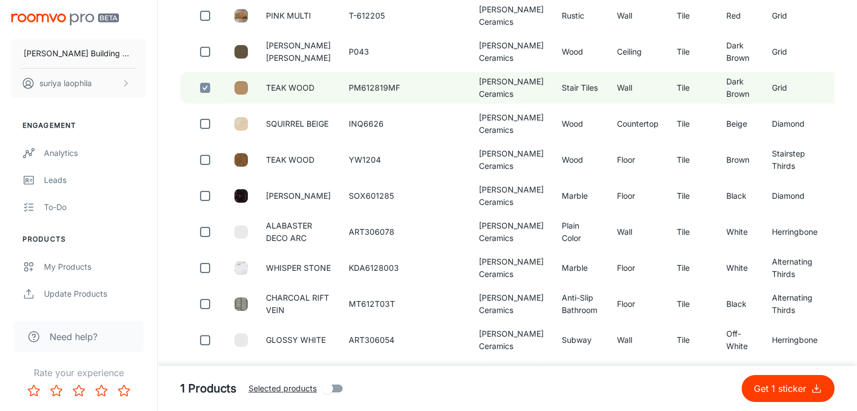
click at [775, 388] on p "Get 1 sticker" at bounding box center [782, 389] width 57 height 14
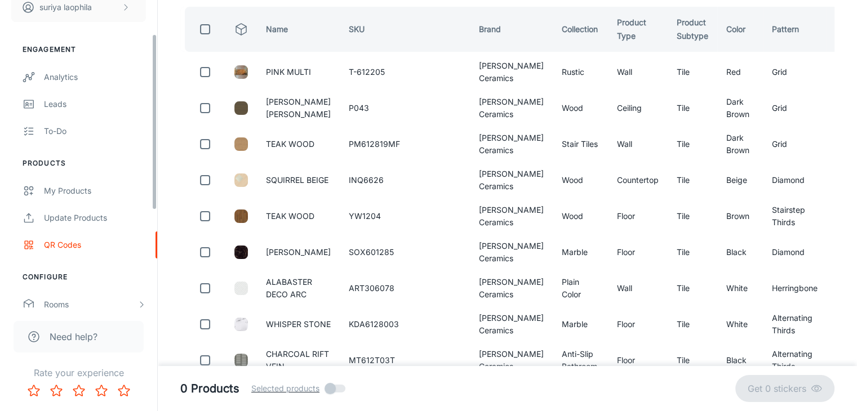
scroll to position [56, 0]
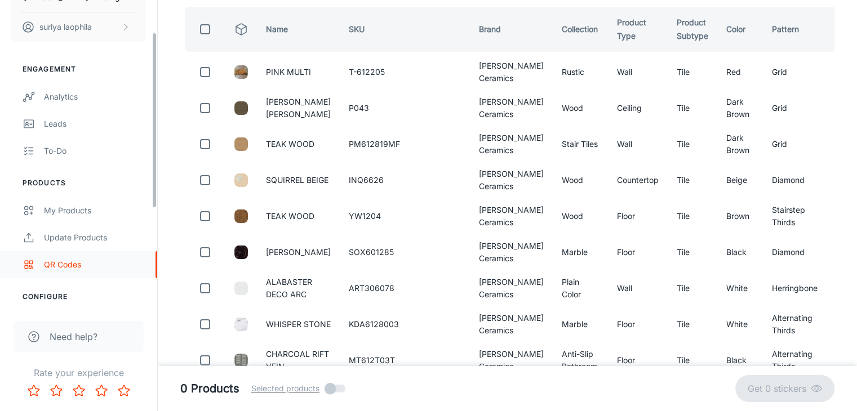
click at [61, 264] on div "QR Codes" at bounding box center [95, 265] width 102 height 12
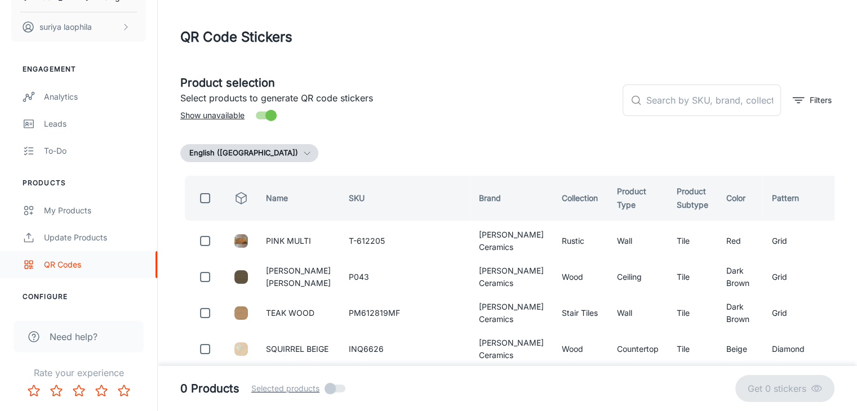
click at [66, 261] on div "QR Codes" at bounding box center [95, 265] width 102 height 12
click at [70, 233] on div "Update Products" at bounding box center [95, 238] width 102 height 12
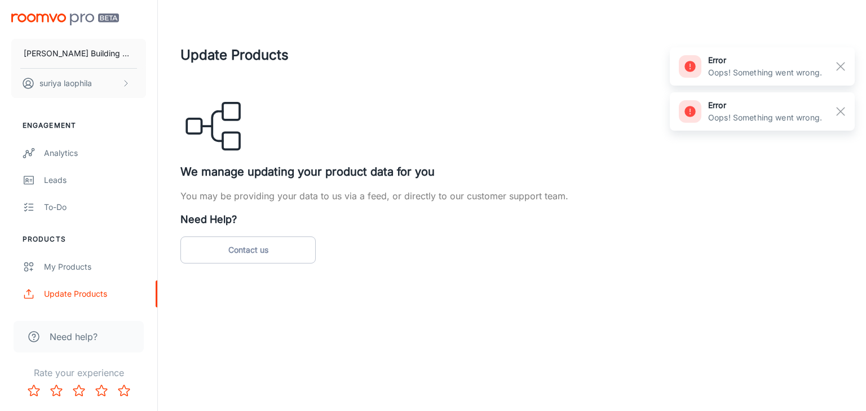
click at [50, 323] on div "Need help?" at bounding box center [79, 337] width 130 height 32
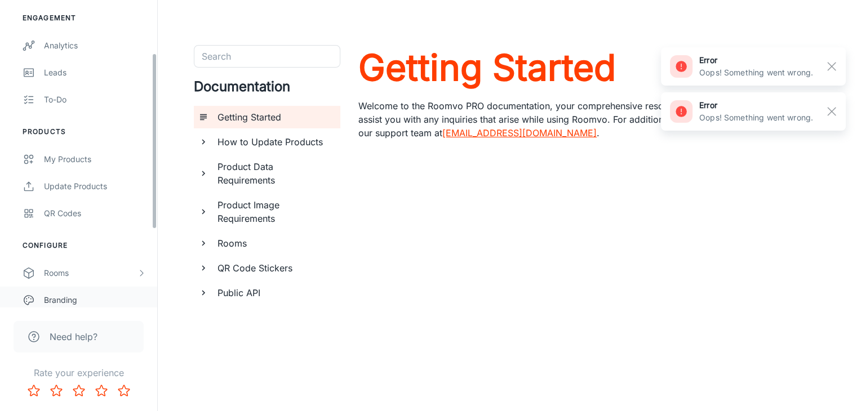
scroll to position [113, 0]
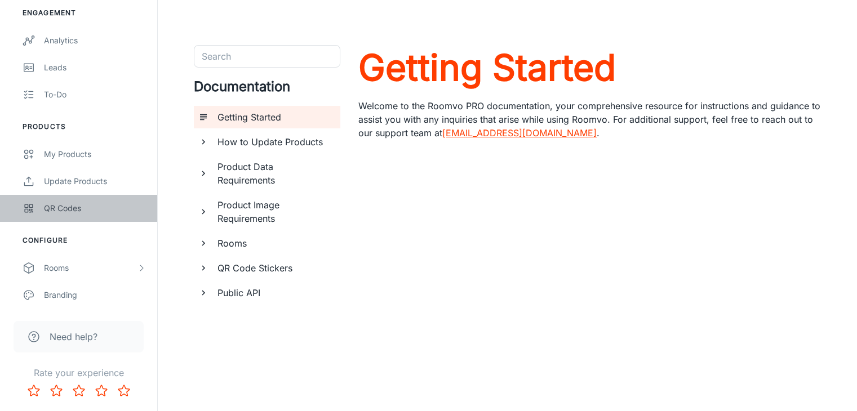
click at [70, 212] on div "QR Codes" at bounding box center [95, 208] width 102 height 12
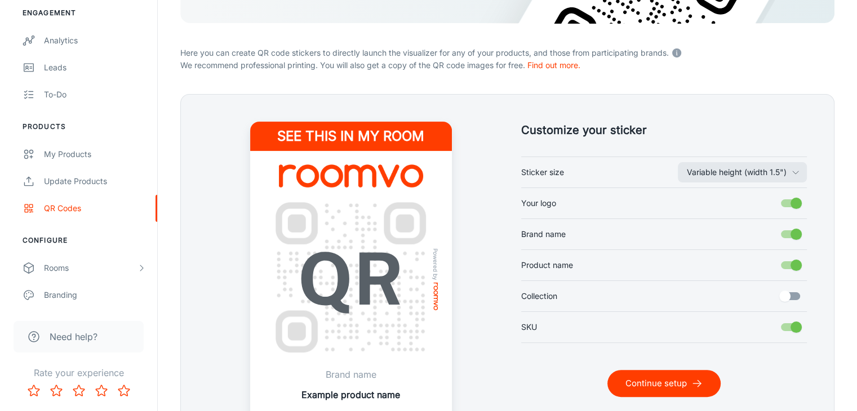
scroll to position [225, 0]
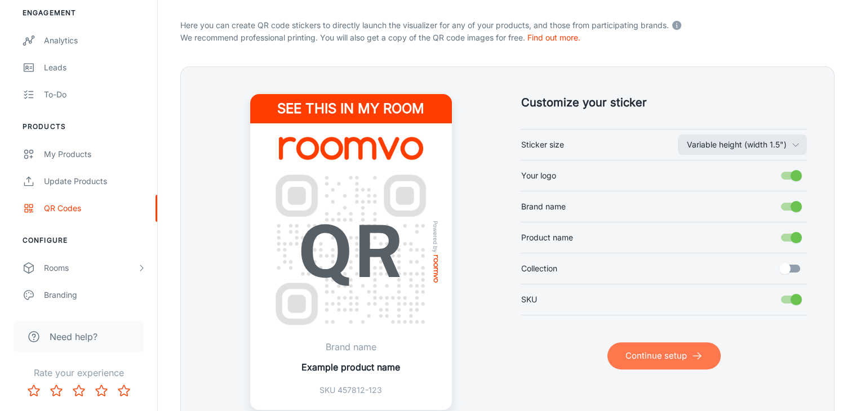
click at [696, 352] on icon "submit" at bounding box center [696, 355] width 11 height 11
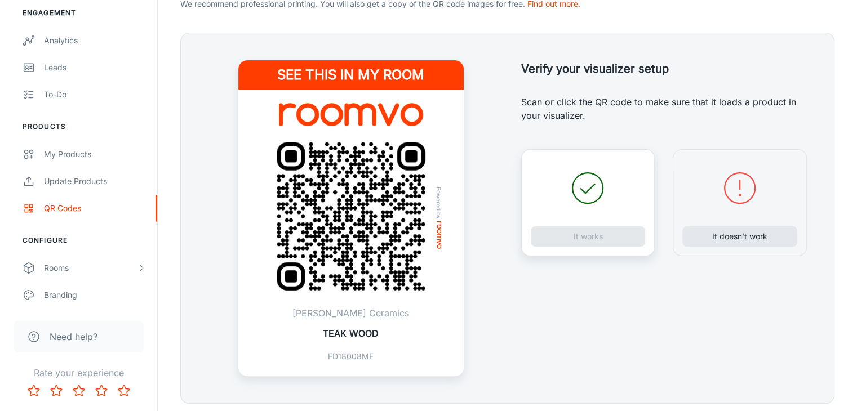
scroll to position [240, 0]
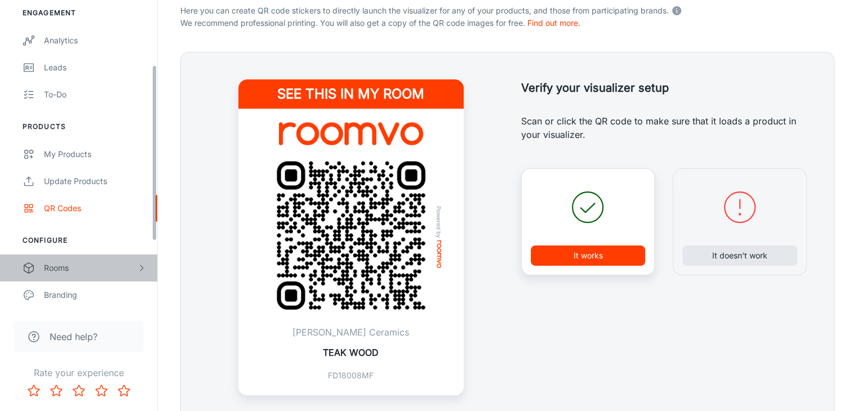
click at [48, 272] on div "Rooms" at bounding box center [90, 268] width 93 height 12
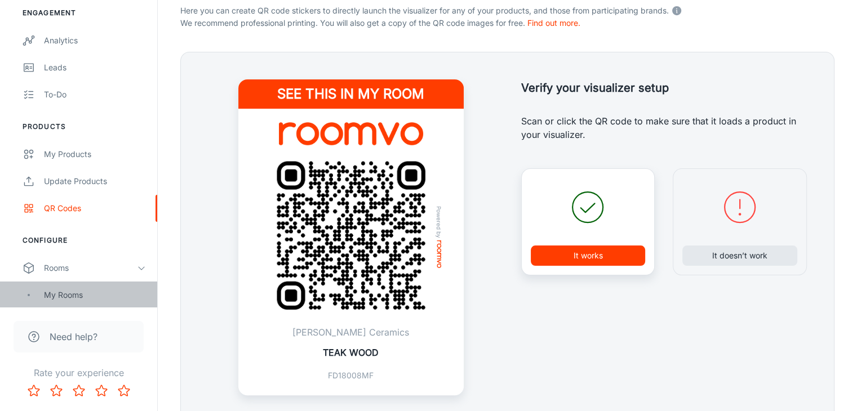
click at [65, 291] on div "My Rooms" at bounding box center [95, 295] width 102 height 12
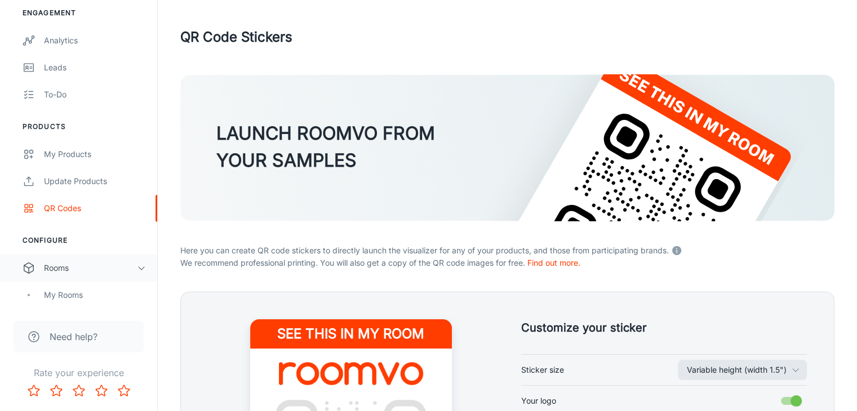
click at [135, 268] on div "Rooms" at bounding box center [90, 268] width 93 height 12
click at [135, 270] on div "Rooms" at bounding box center [90, 268] width 93 height 12
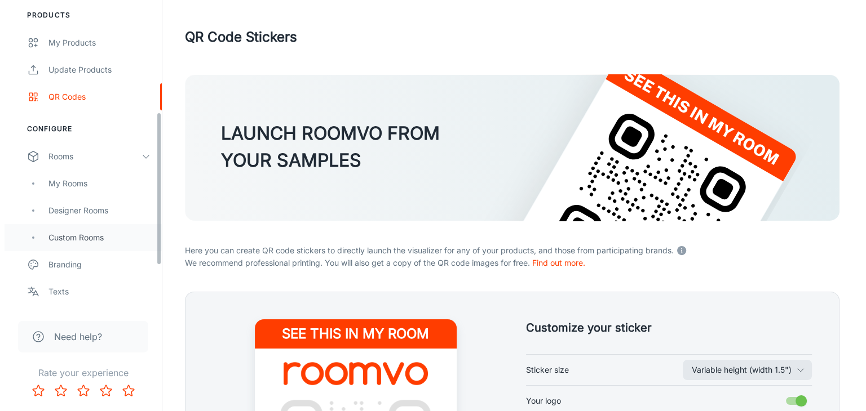
scroll to position [225, 0]
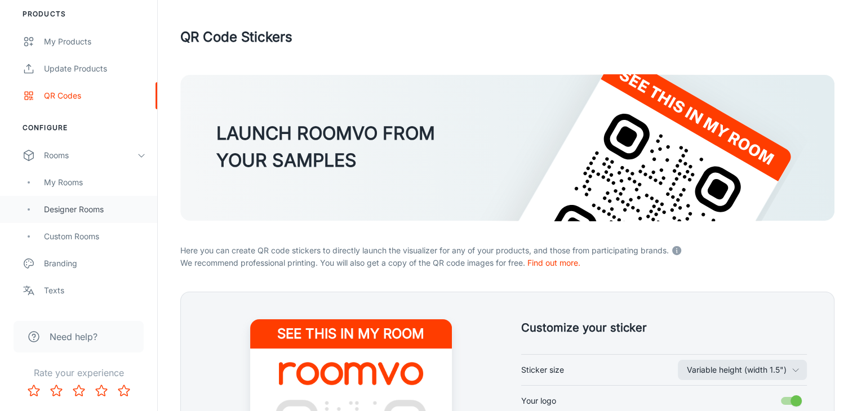
click at [92, 210] on div "Designer Rooms" at bounding box center [95, 209] width 102 height 12
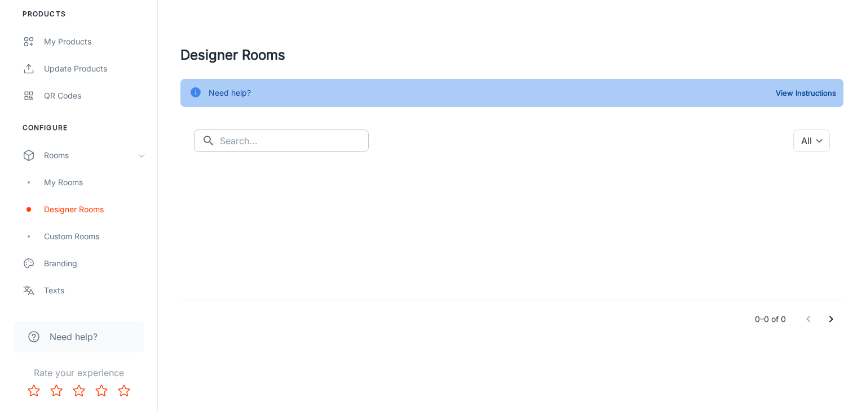
click at [308, 133] on input "text" at bounding box center [294, 141] width 149 height 23
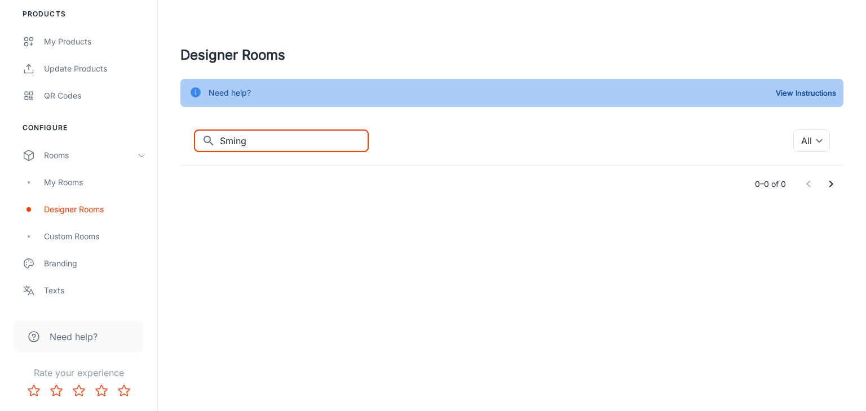
click at [277, 146] on input "Sming" at bounding box center [294, 141] width 149 height 23
drag, startPoint x: 267, startPoint y: 139, endPoint x: 156, endPoint y: 145, distance: 111.7
click at [157, 144] on div "[PERSON_NAME] Building Material suriya laophila Engagement Analytics Leads To-d…" at bounding box center [433, 123] width 866 height 247
click at [301, 141] on input "pool" at bounding box center [294, 141] width 149 height 23
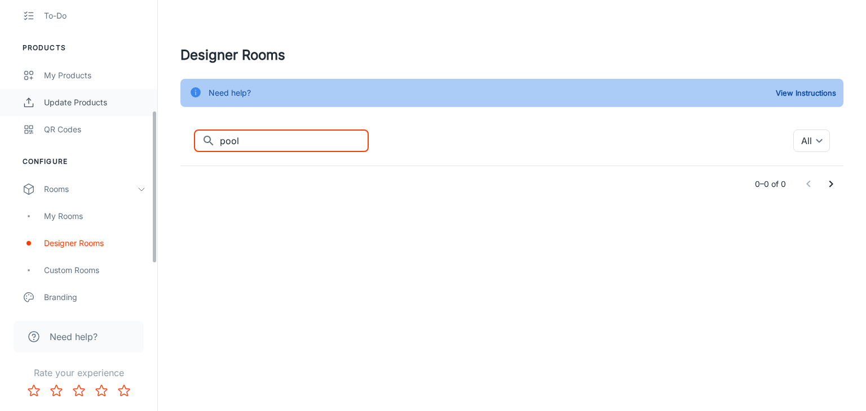
scroll to position [113, 0]
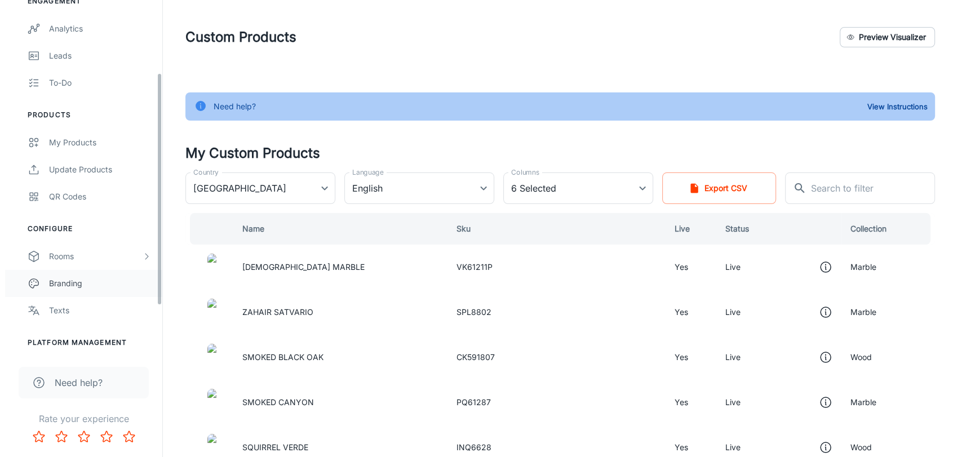
scroll to position [125, 0]
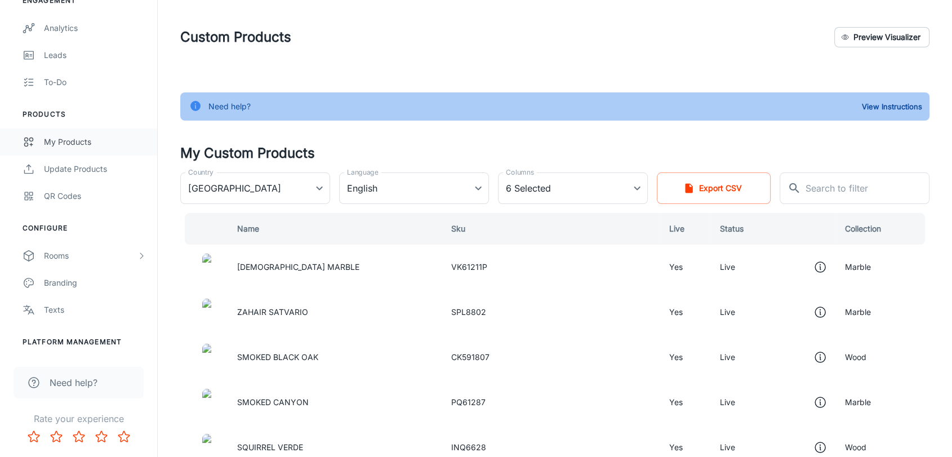
click at [59, 149] on link "My Products" at bounding box center [78, 141] width 157 height 27
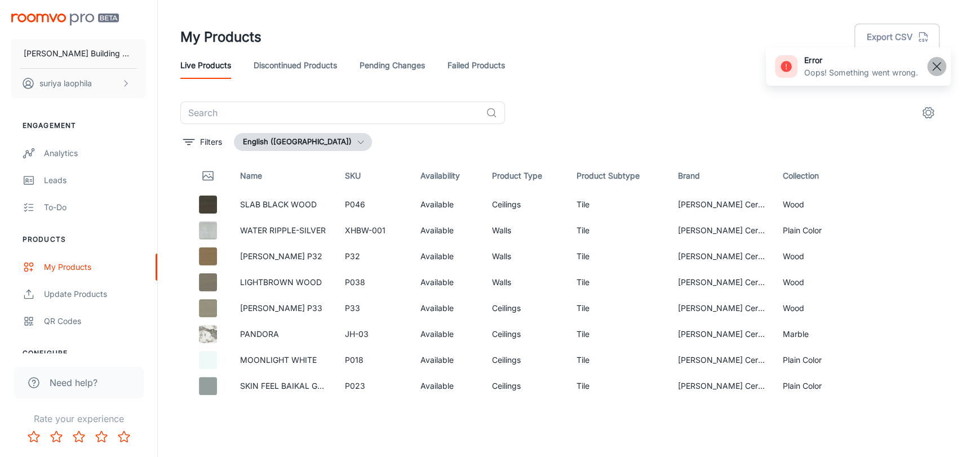
click at [933, 64] on rect "button" at bounding box center [937, 67] width 14 height 14
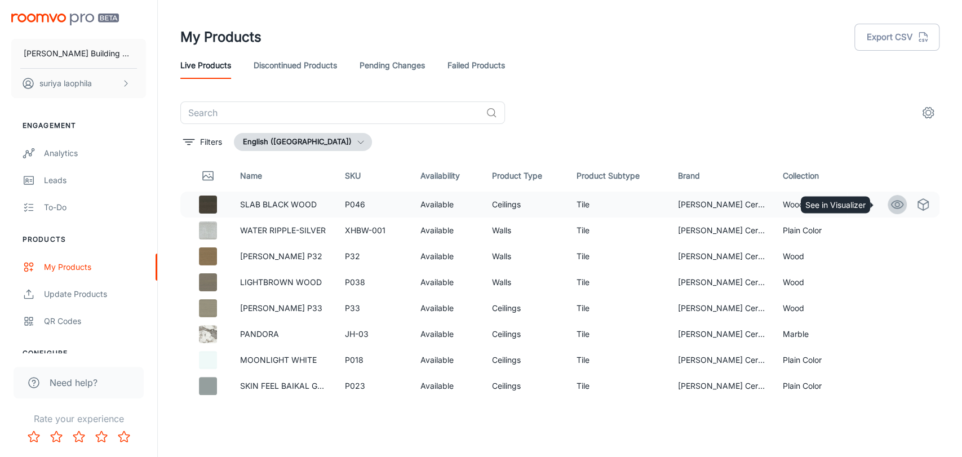
click at [890, 202] on icon "See in Visualizer" at bounding box center [897, 205] width 14 height 14
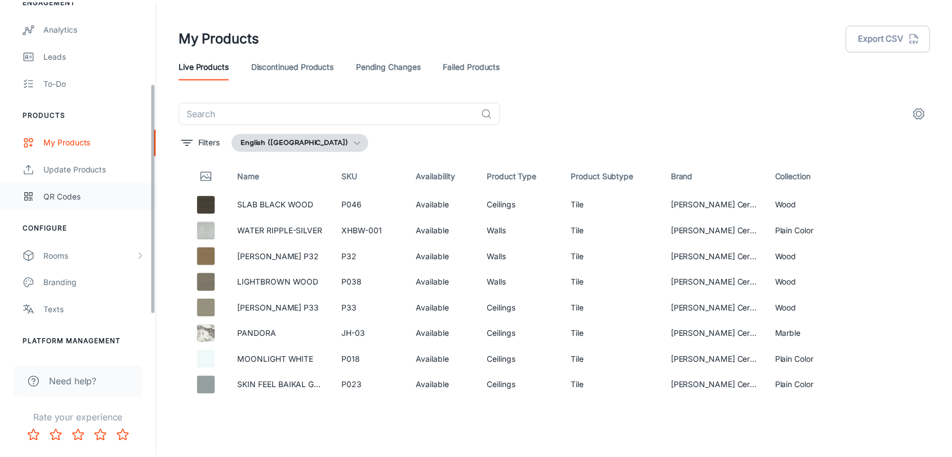
scroll to position [181, 0]
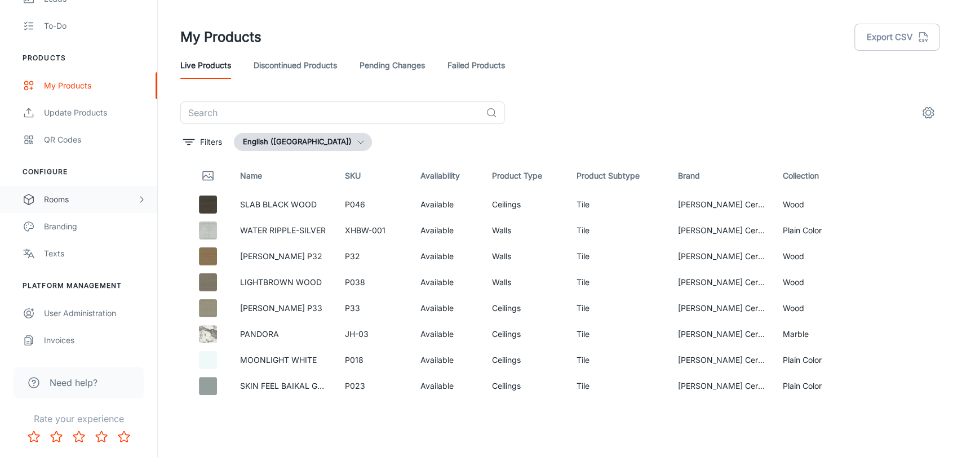
click at [140, 201] on icon "scrollable content" at bounding box center [141, 199] width 9 height 9
click at [83, 254] on div "Designer Rooms" at bounding box center [95, 253] width 102 height 12
